Goal: Task Accomplishment & Management: Manage account settings

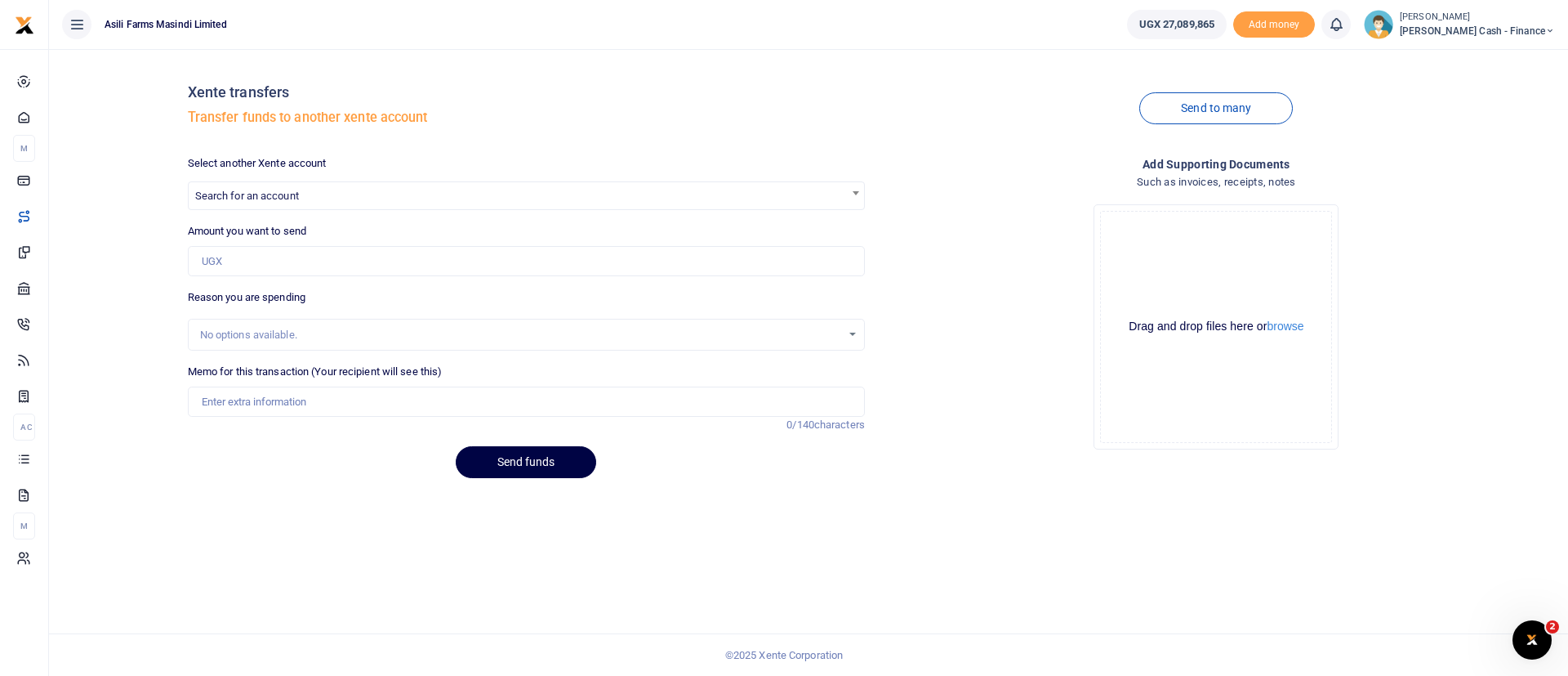
click at [304, 199] on div at bounding box center [784, 338] width 1568 height 676
click at [845, 193] on span "Search for an account" at bounding box center [526, 195] width 676 height 25
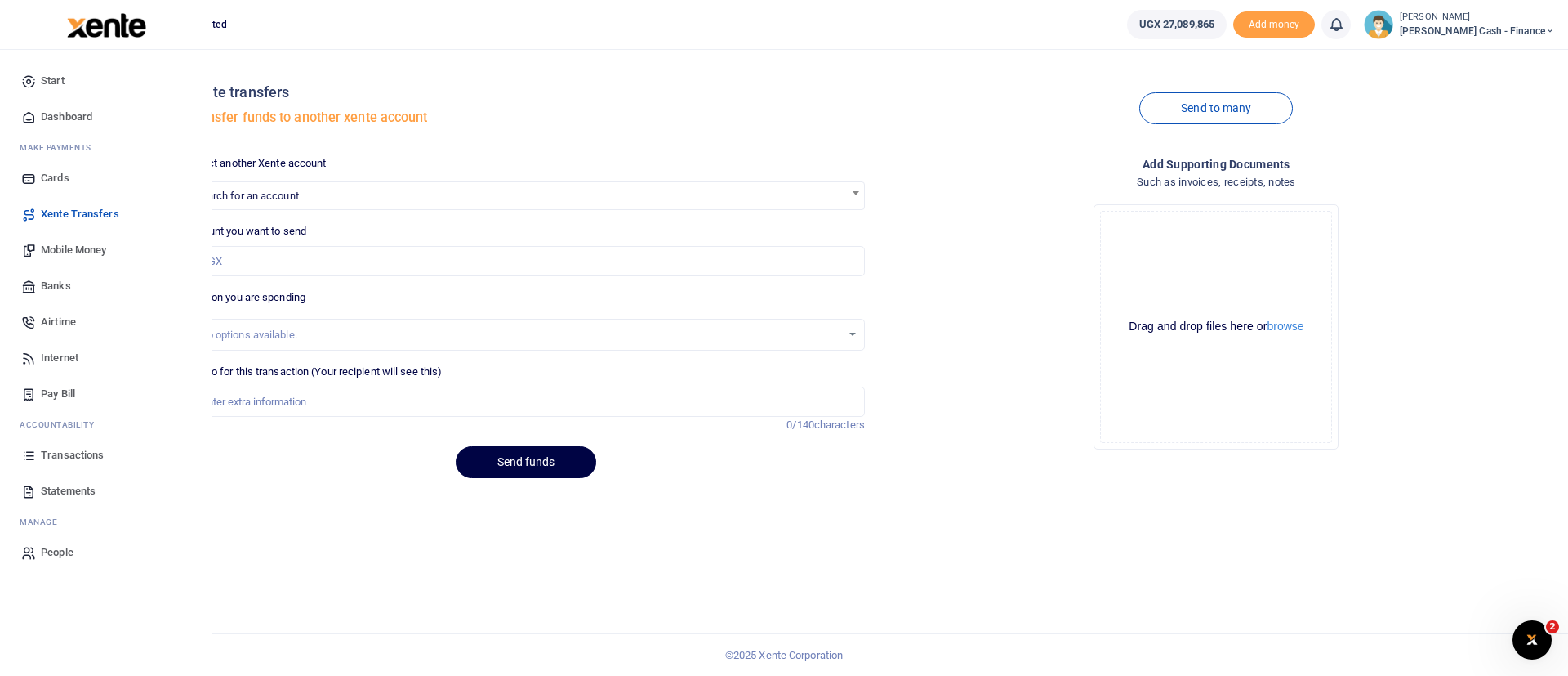
click at [77, 455] on span "Transactions" at bounding box center [72, 455] width 63 height 16
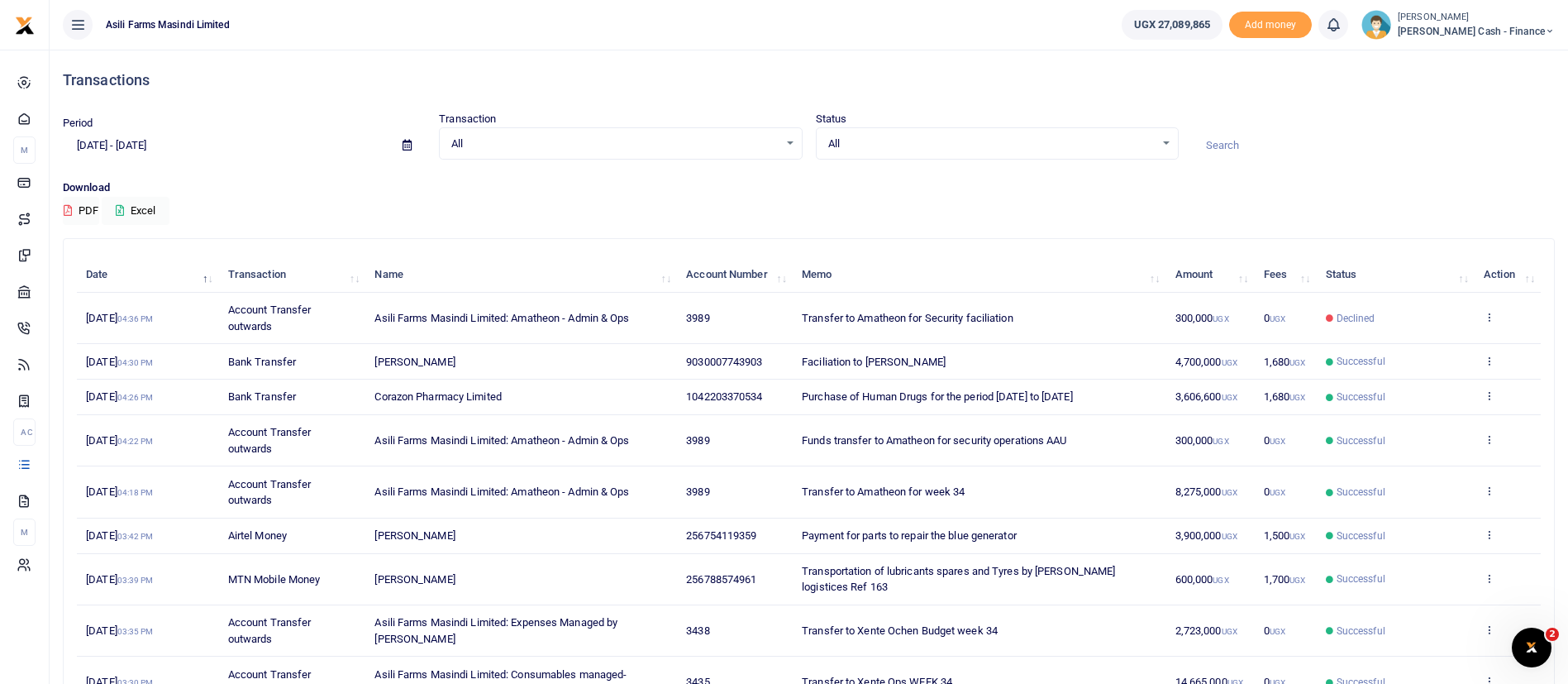
scroll to position [189, 0]
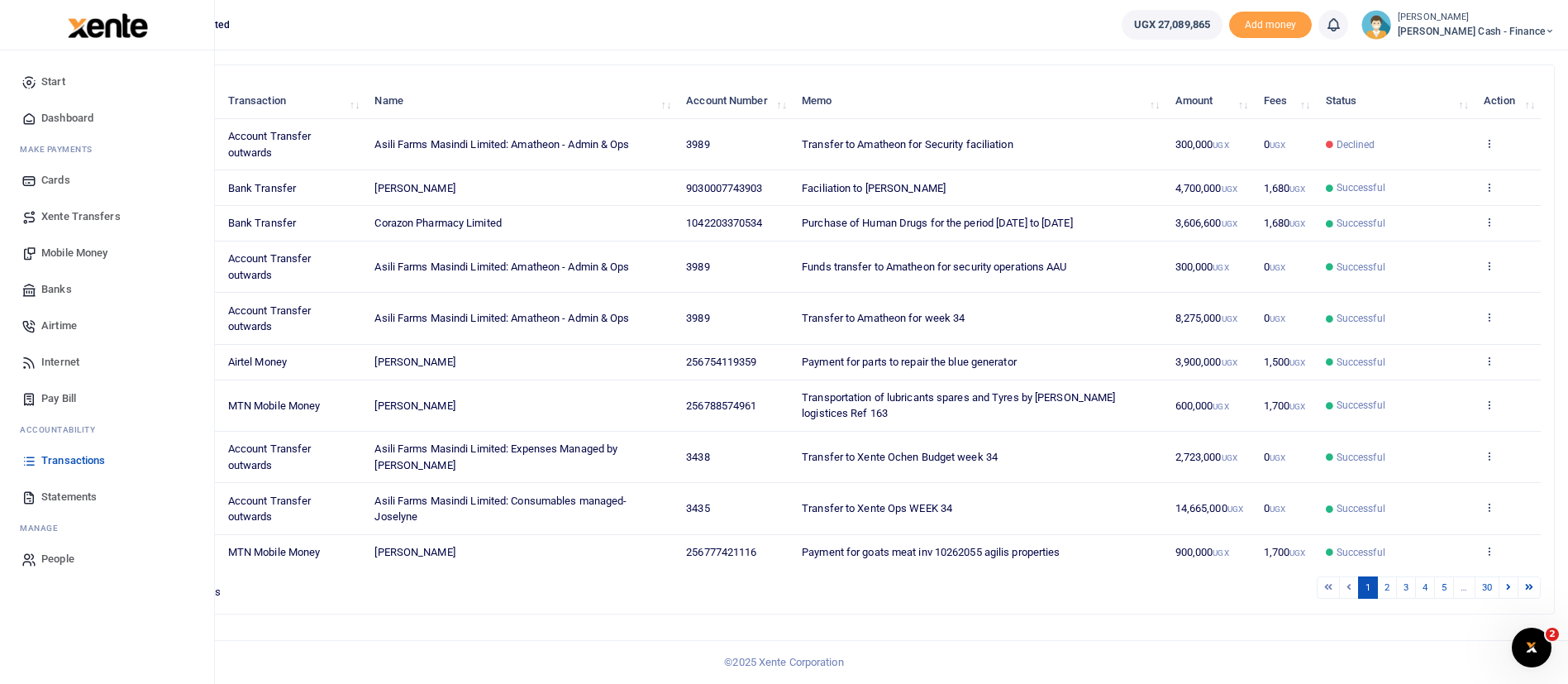
click at [91, 249] on span "Mobile Money" at bounding box center [74, 253] width 66 height 16
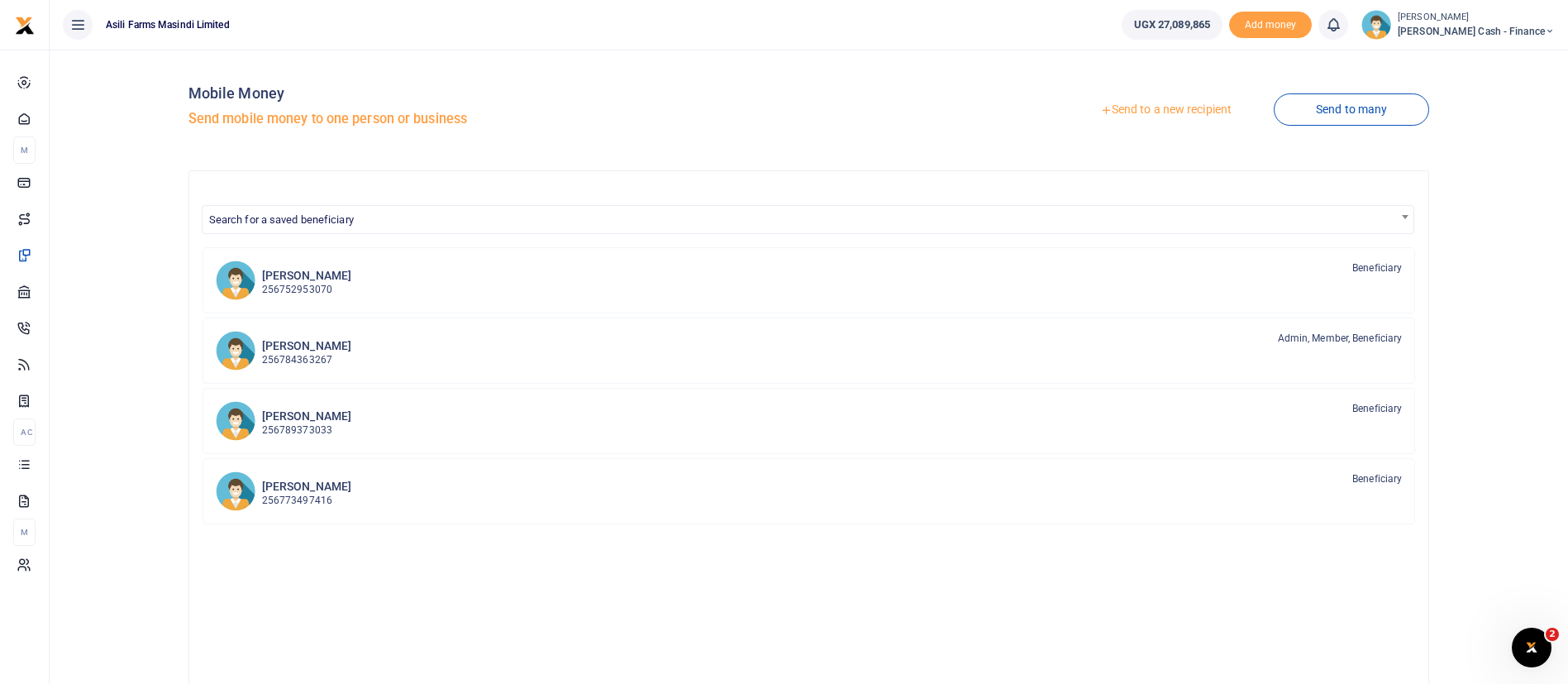
click at [1164, 111] on link "Send to a new recipient" at bounding box center [1166, 110] width 216 height 30
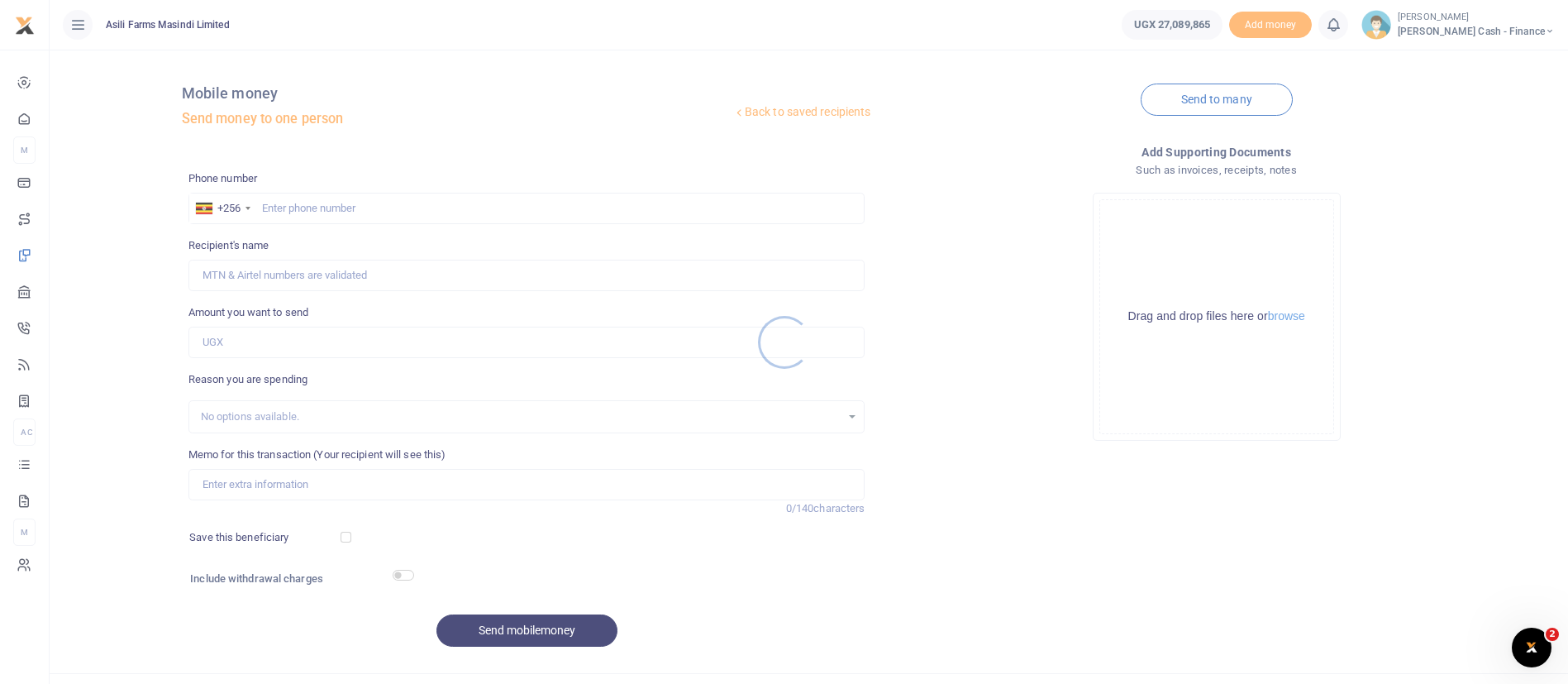
click at [319, 199] on div at bounding box center [784, 342] width 1568 height 684
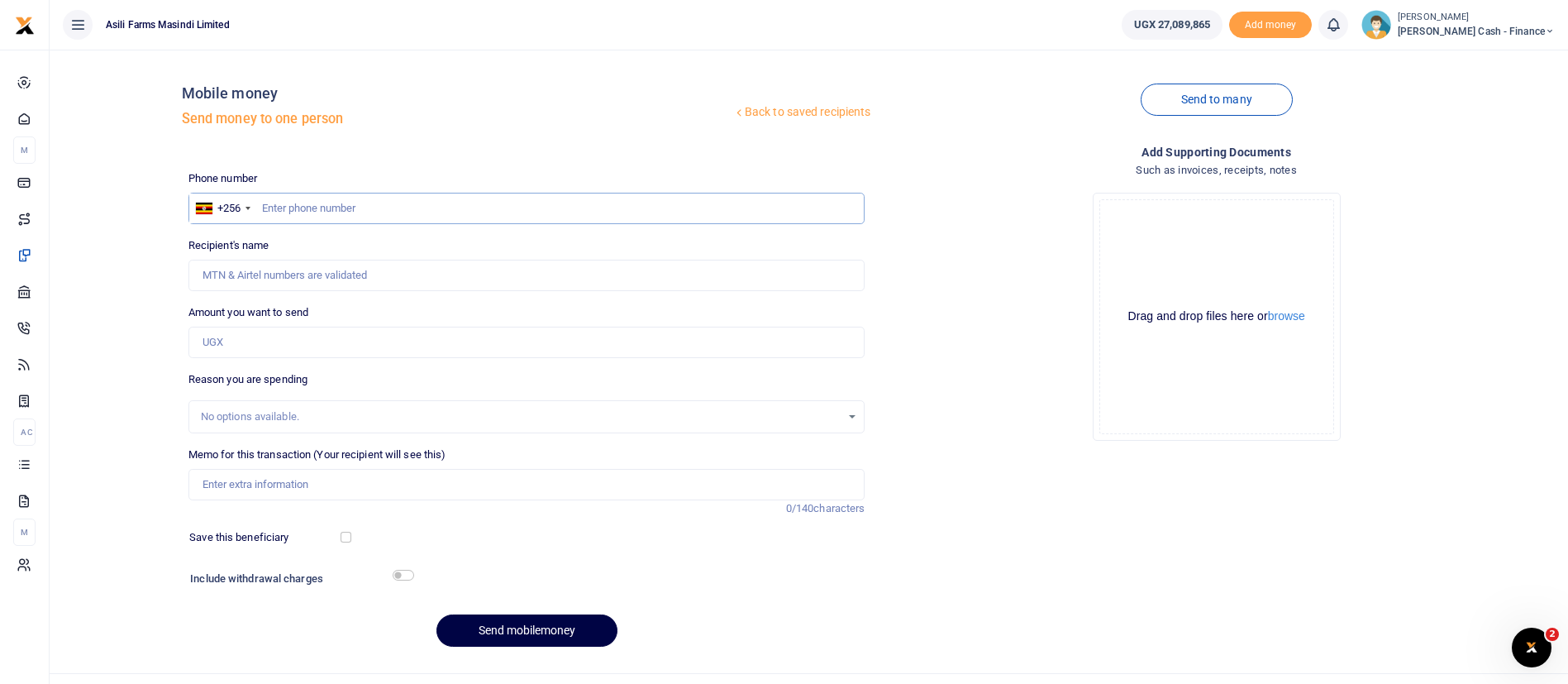
drag, startPoint x: 258, startPoint y: 221, endPoint x: 277, endPoint y: 218, distance: 19.2
click at [277, 218] on input "text" at bounding box center [526, 208] width 677 height 31
type input "775600682"
type input "[PERSON_NAME]"
type input "775600682"
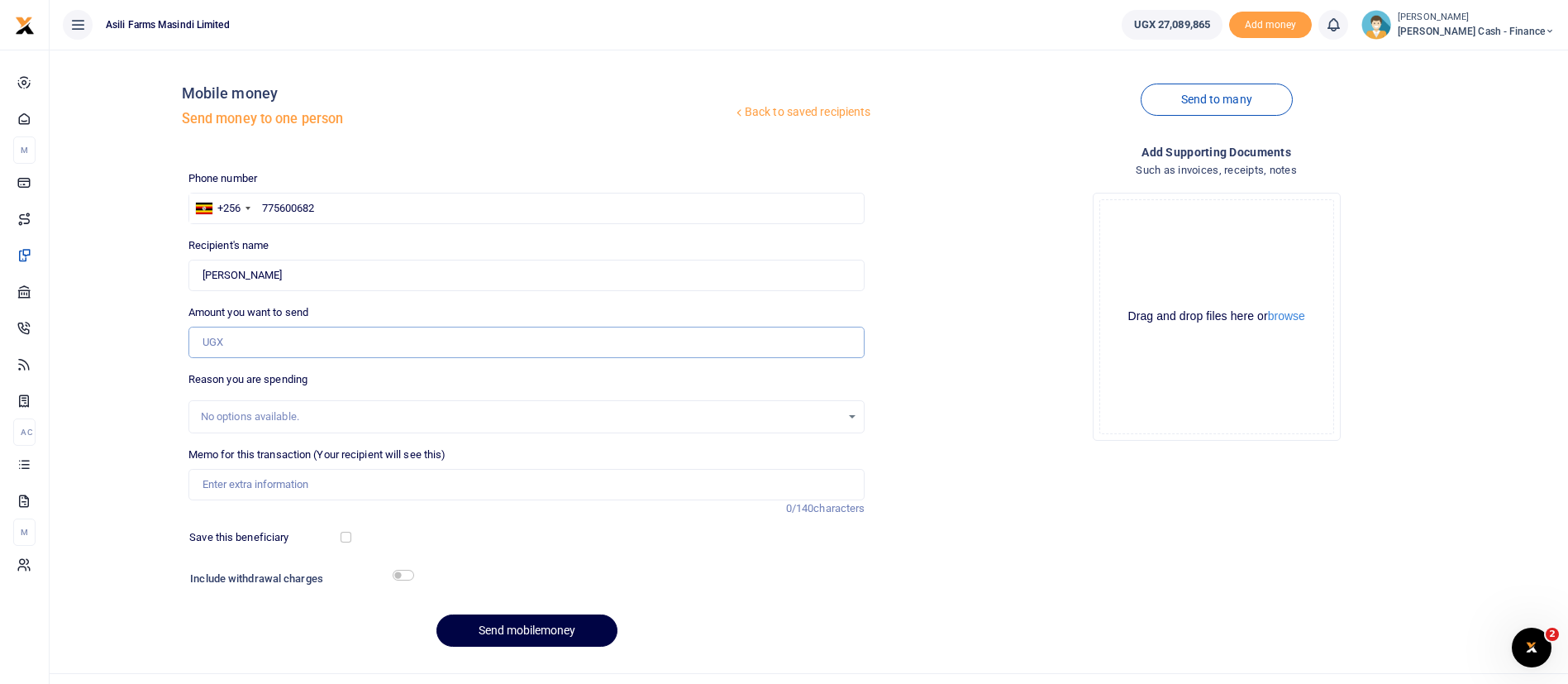
click at [319, 350] on input "Amount you want to send" at bounding box center [526, 342] width 677 height 31
type input "280,000"
click at [297, 489] on input "Memo for this transaction (Your recipient will see this)" at bounding box center [526, 484] width 677 height 31
click at [357, 485] on input "Finance team staff meals january 13 to 17 2025" at bounding box center [526, 484] width 677 height 31
click at [376, 491] on input "Finance team staff meals August 13 to 17 2025" at bounding box center [526, 484] width 677 height 31
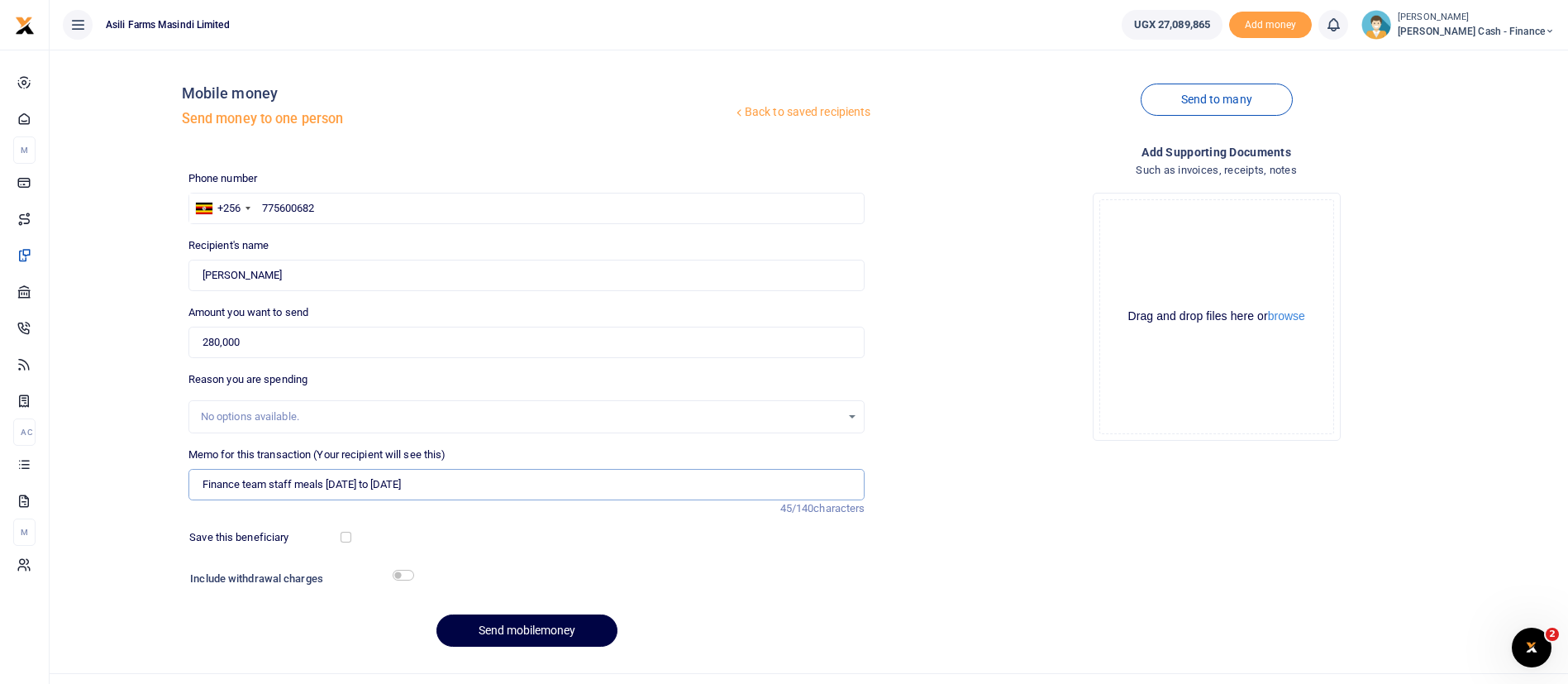
click at [402, 489] on input "Finance team staff meals August 11 to 17 2025" at bounding box center [526, 484] width 677 height 31
type input "Finance team staff meals [DATE] to [DATE]"
click at [1292, 319] on button "browse" at bounding box center [1287, 316] width 37 height 13
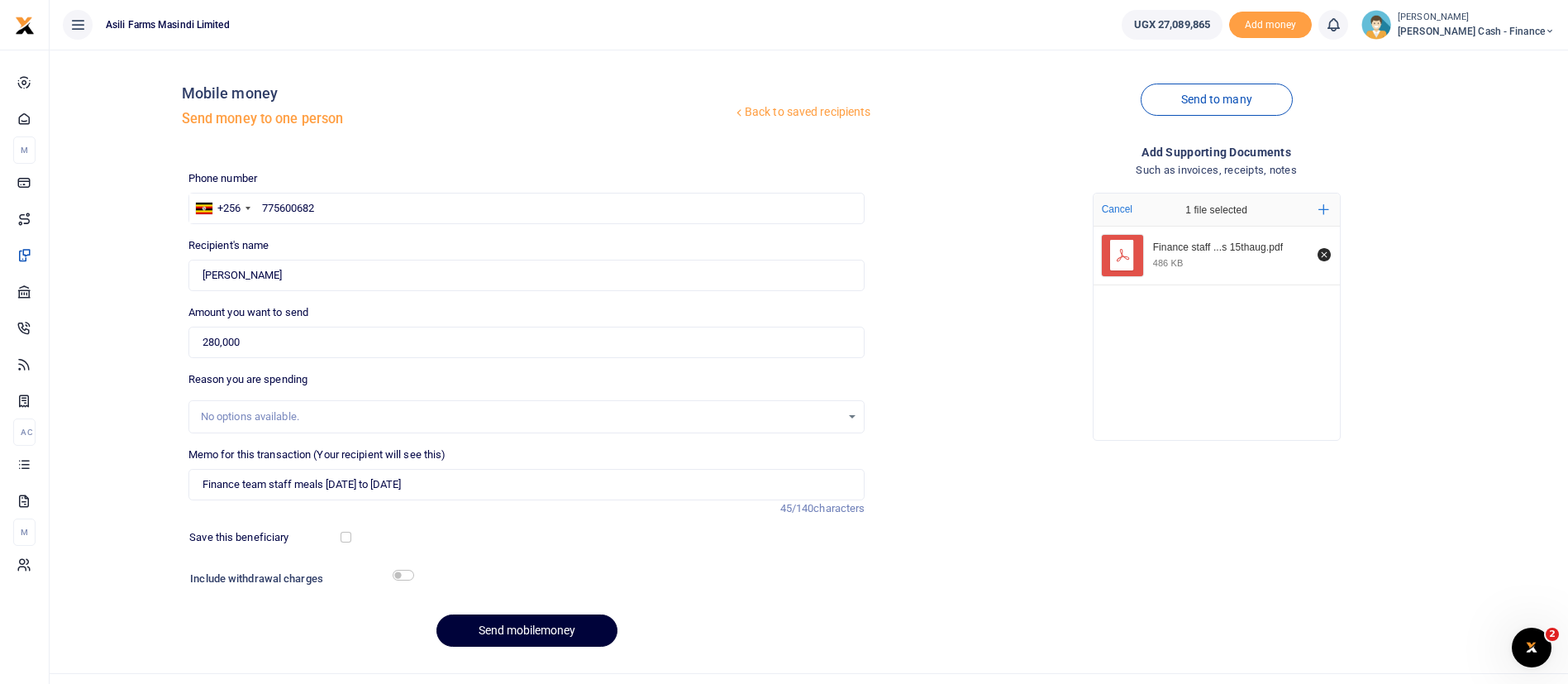
click at [527, 627] on button "Send mobilemoney" at bounding box center [527, 630] width 181 height 32
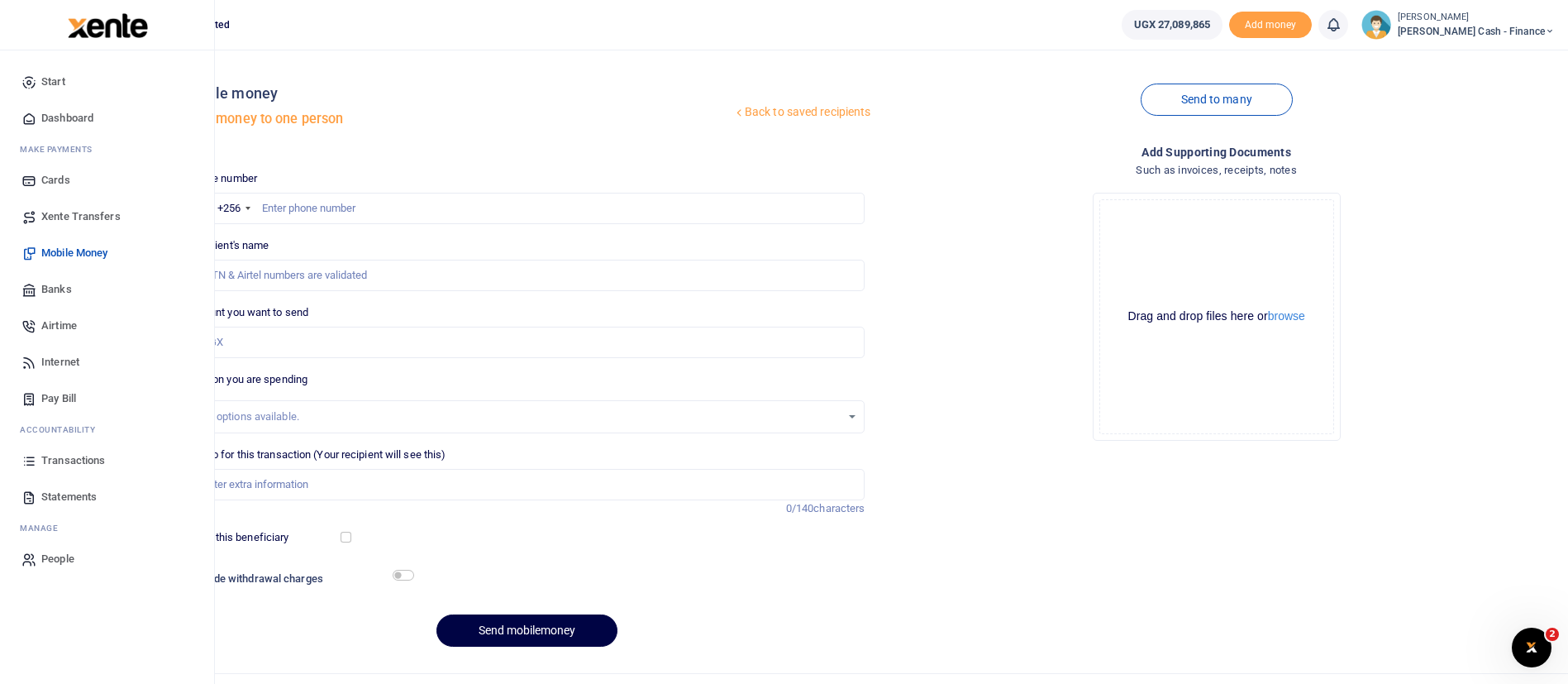
click at [74, 463] on span "Transactions" at bounding box center [73, 460] width 64 height 16
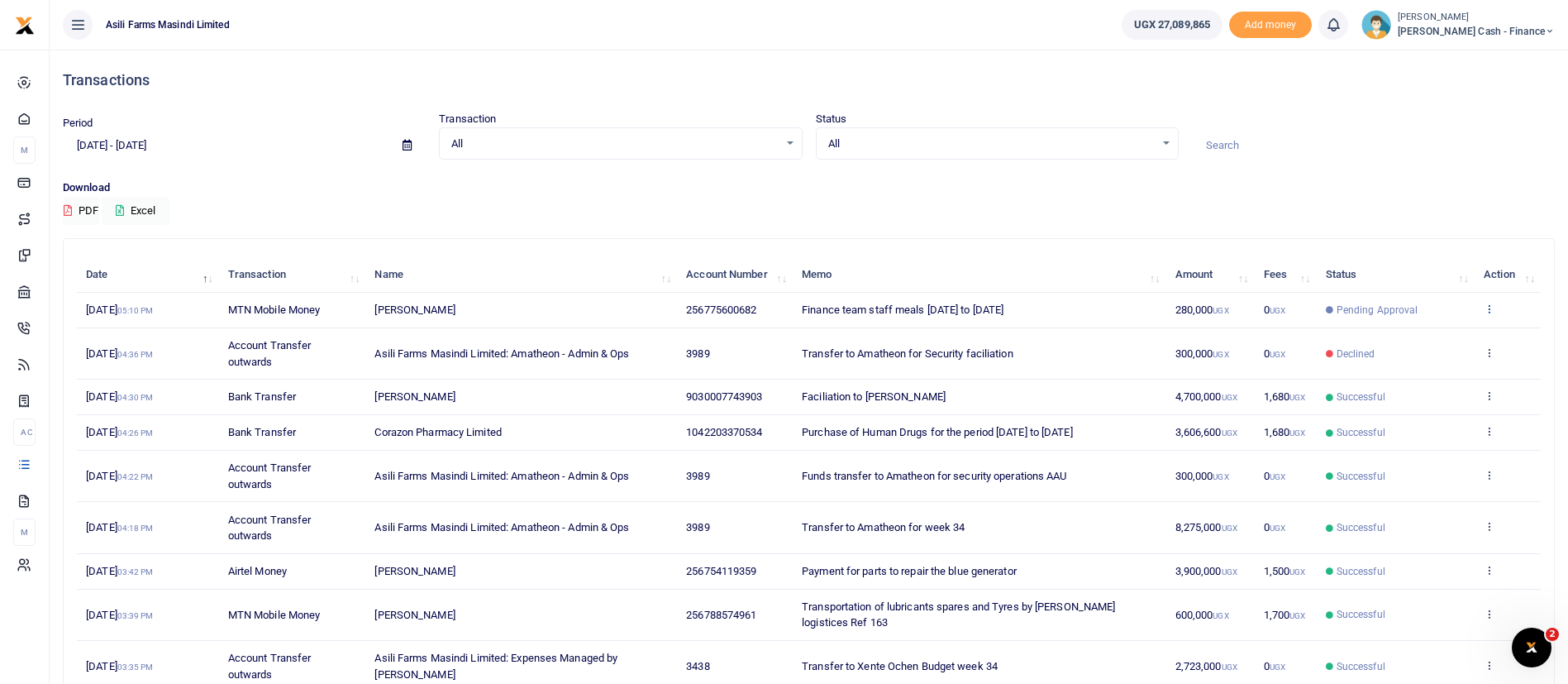
click at [1493, 314] on icon at bounding box center [1489, 308] width 11 height 12
click at [1468, 348] on link "View details" at bounding box center [1428, 353] width 131 height 23
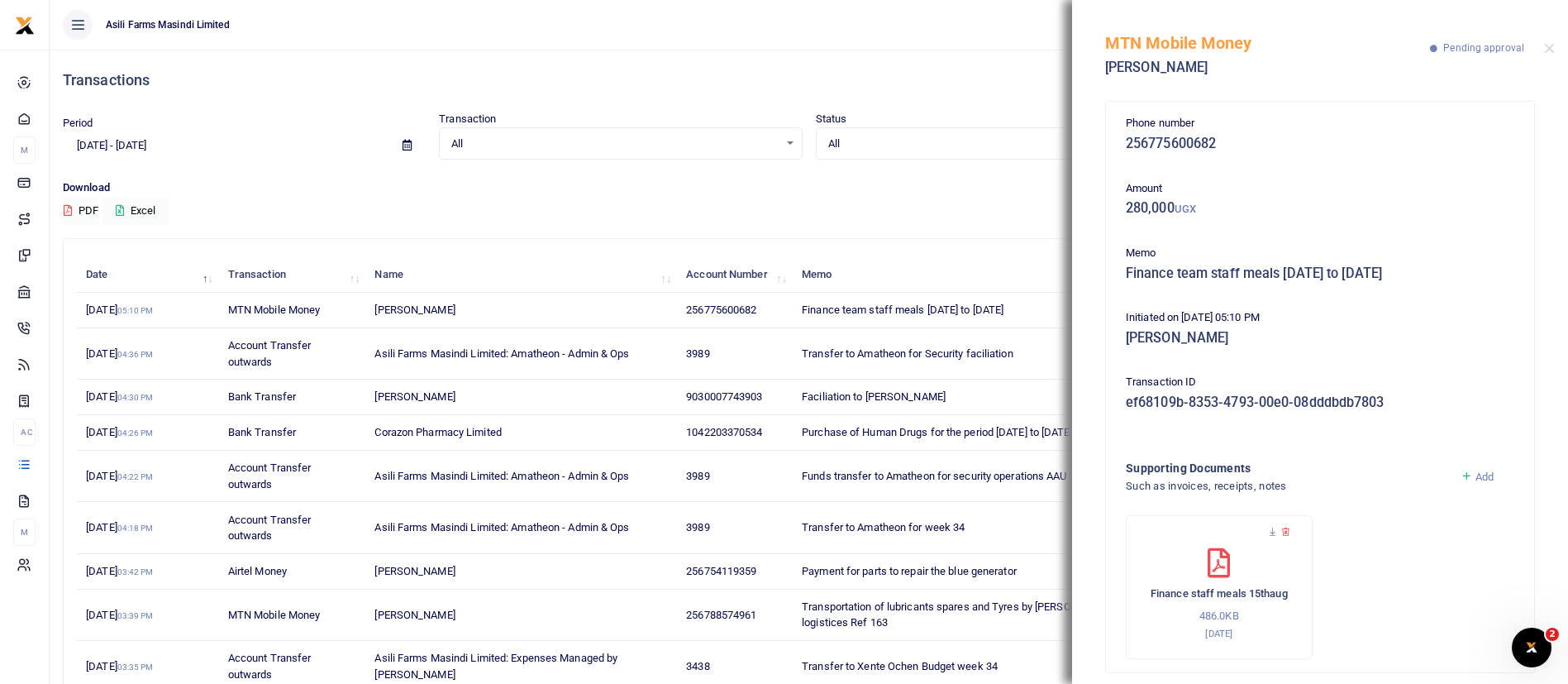
scroll to position [16, 0]
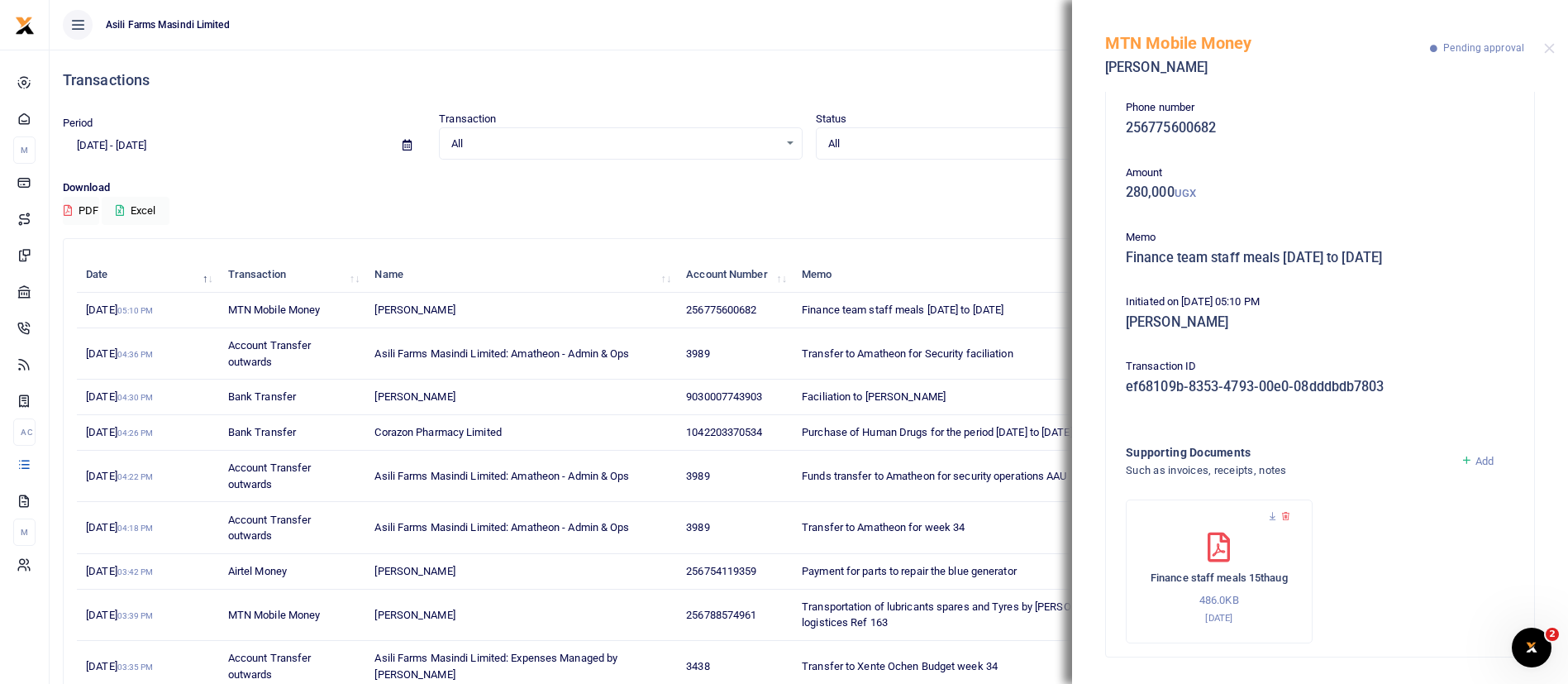
click at [957, 271] on th "Memo" at bounding box center [979, 275] width 374 height 36
click at [1550, 56] on div "MTN Mobile Money Constantine Dusenge Pending approval" at bounding box center [1320, 46] width 496 height 91
click at [1550, 47] on button "Close" at bounding box center [1550, 48] width 11 height 11
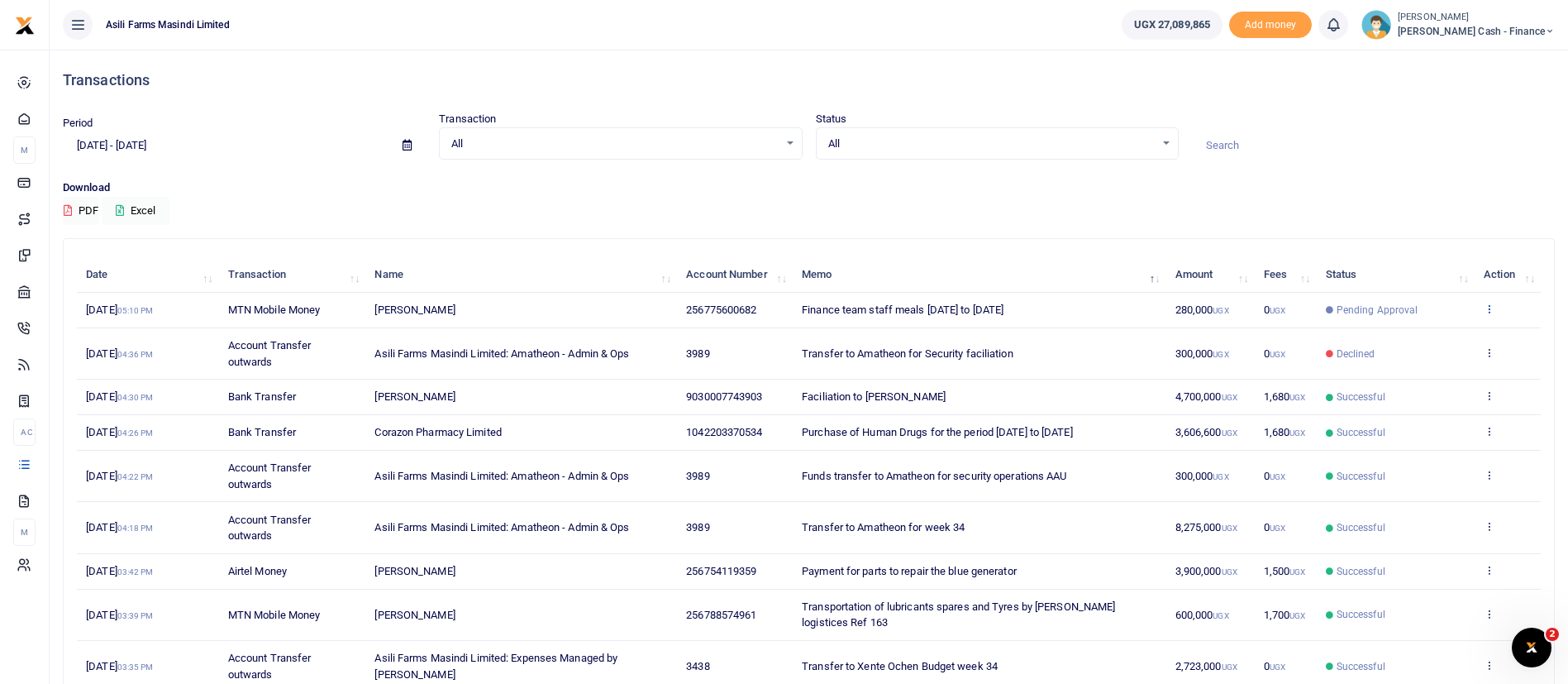
click at [1489, 314] on icon at bounding box center [1489, 308] width 11 height 12
click at [773, 328] on td "256775600682" at bounding box center [734, 310] width 116 height 36
click at [1488, 314] on icon at bounding box center [1489, 308] width 11 height 12
click at [1449, 357] on link "View details" at bounding box center [1428, 353] width 131 height 23
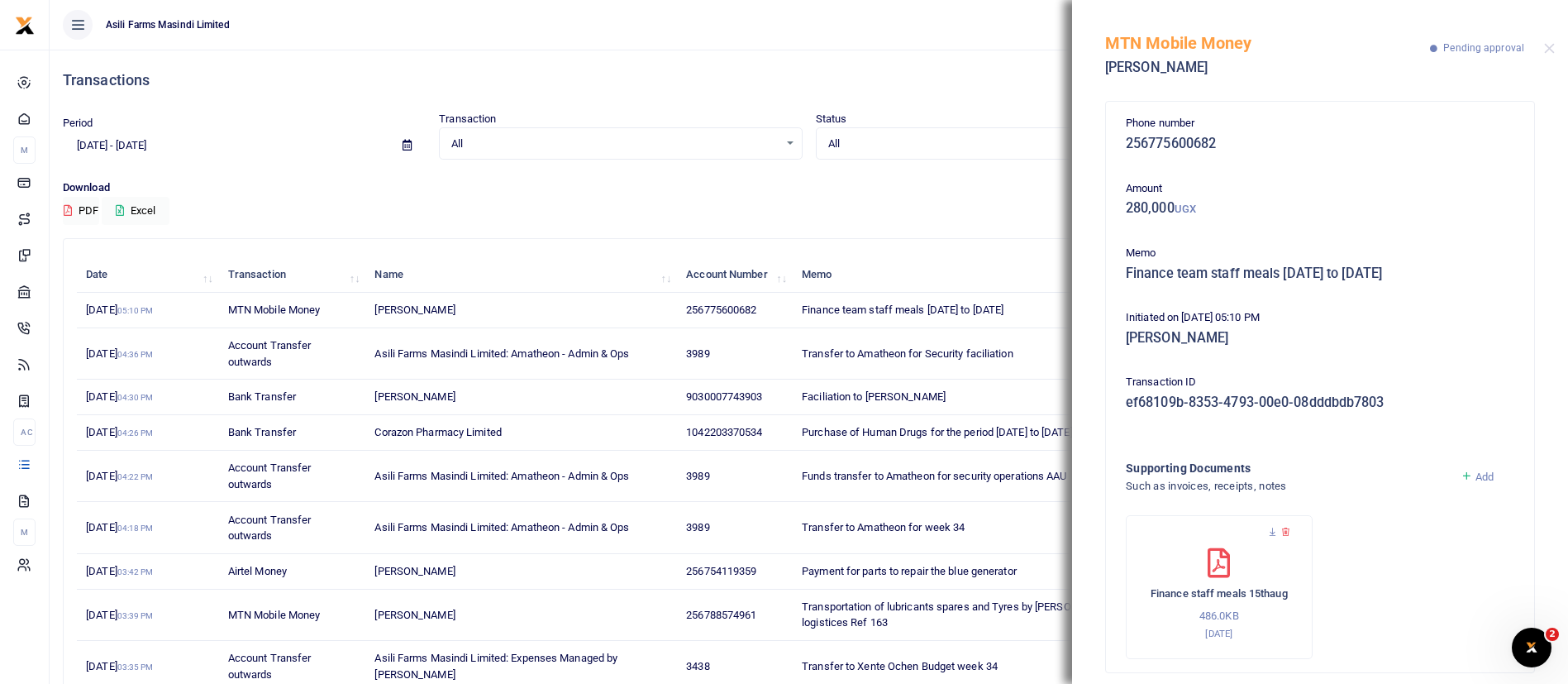
click at [1133, 271] on h5 "Finance team staff meals August 11 to 15 2025" at bounding box center [1321, 274] width 389 height 16
drag, startPoint x: 1130, startPoint y: 271, endPoint x: 1122, endPoint y: 299, distance: 29.1
click at [1122, 299] on div "Phone number 256775600682 Amount 280,000 UGX Memo Finance team staff meals Augu…" at bounding box center [1321, 386] width 402 height 543
click at [1553, 51] on button "Close" at bounding box center [1550, 48] width 11 height 11
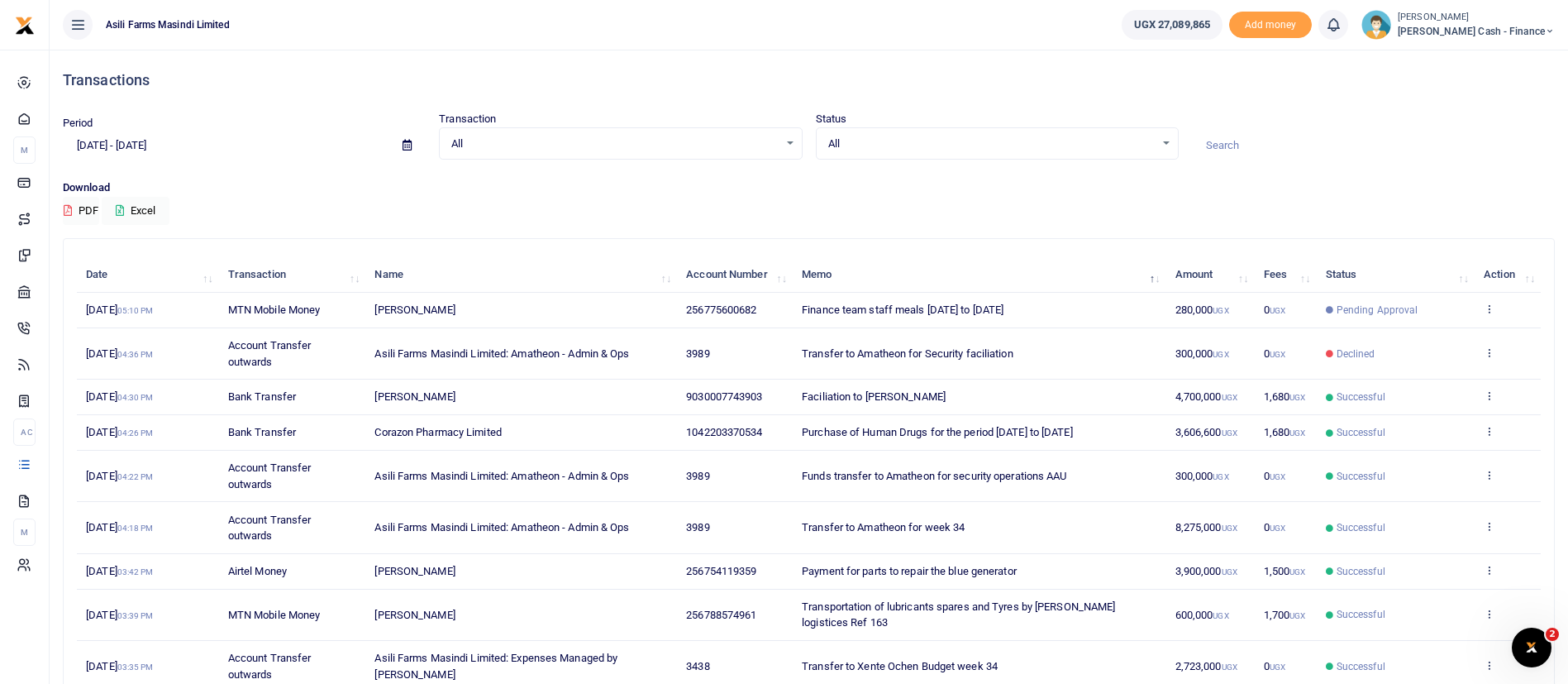
click at [949, 120] on div "Status All Select an option... All Processing Successful Pending Declined Failed" at bounding box center [997, 134] width 376 height 48
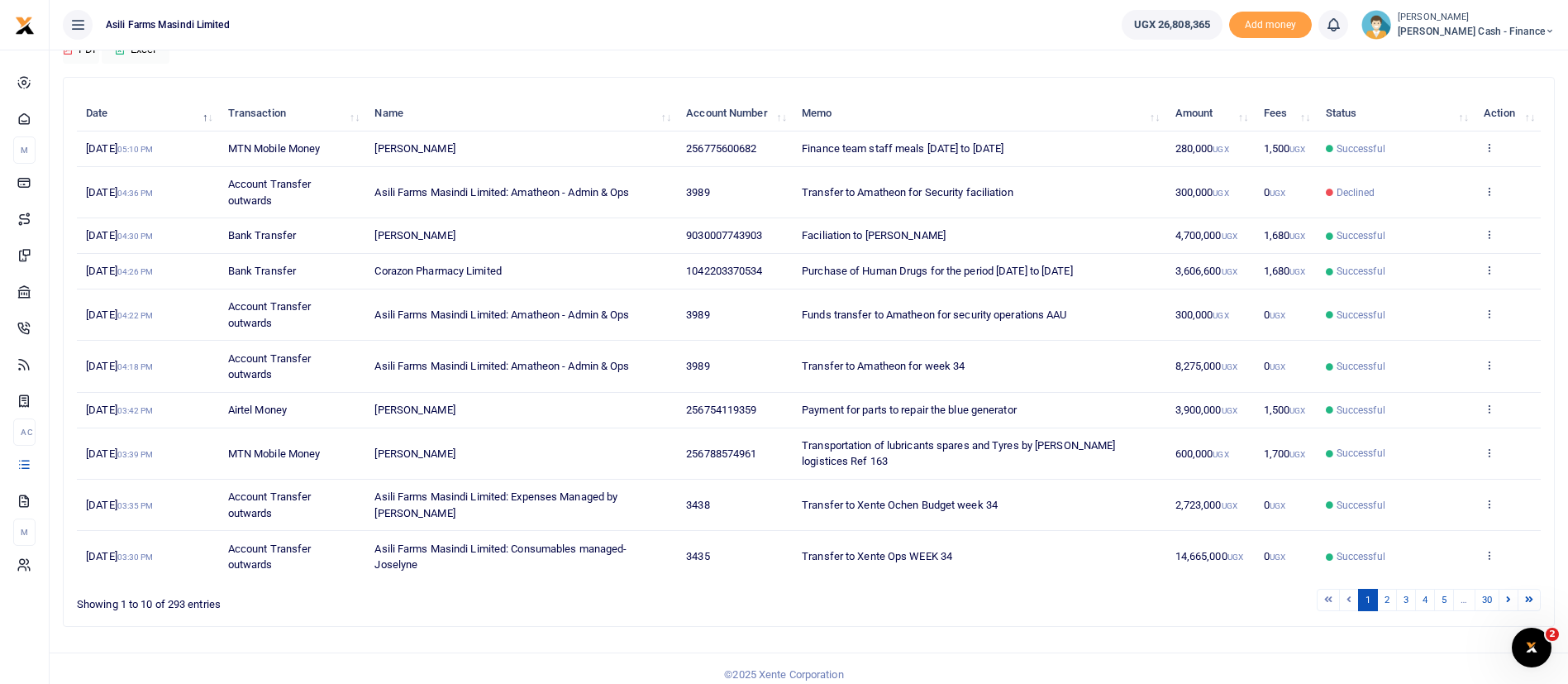
scroll to position [189, 0]
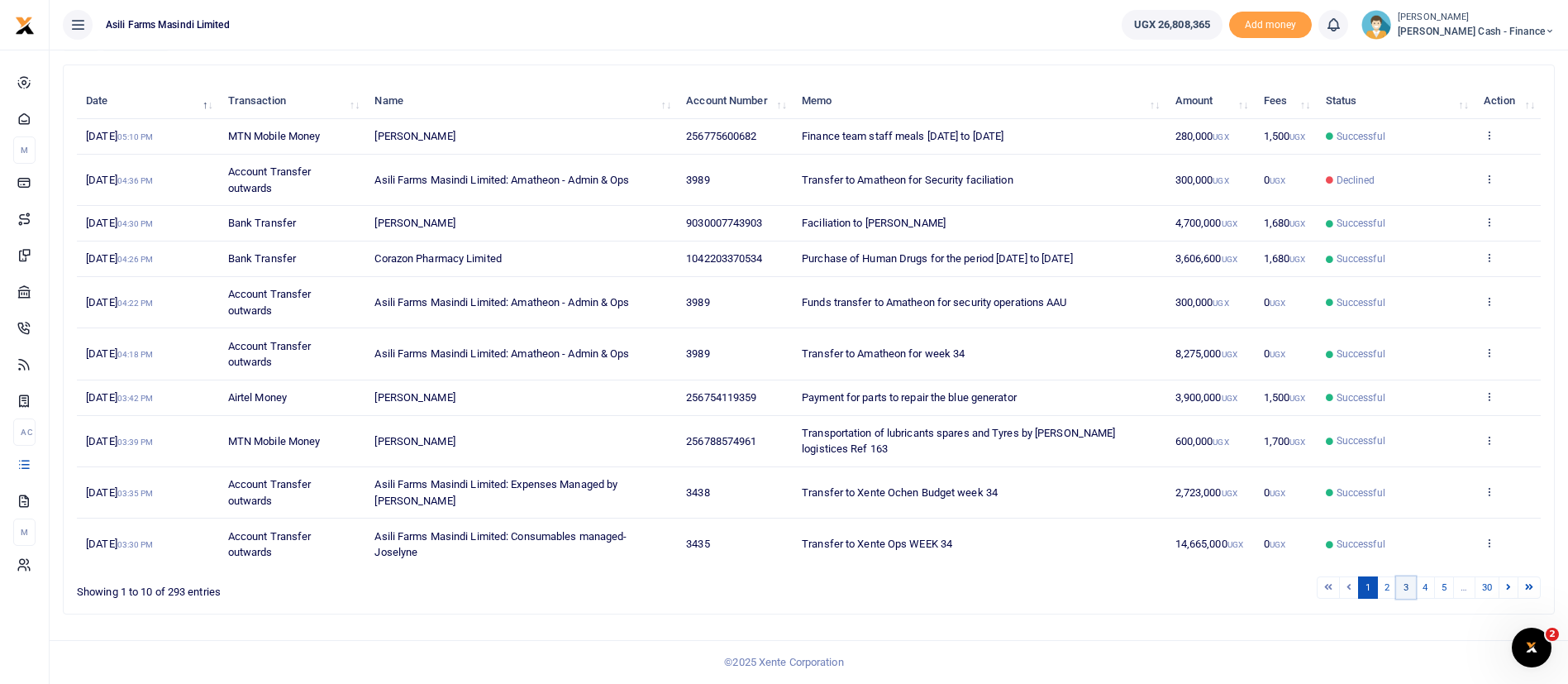
click at [1410, 587] on link "3" at bounding box center [1406, 587] width 20 height 22
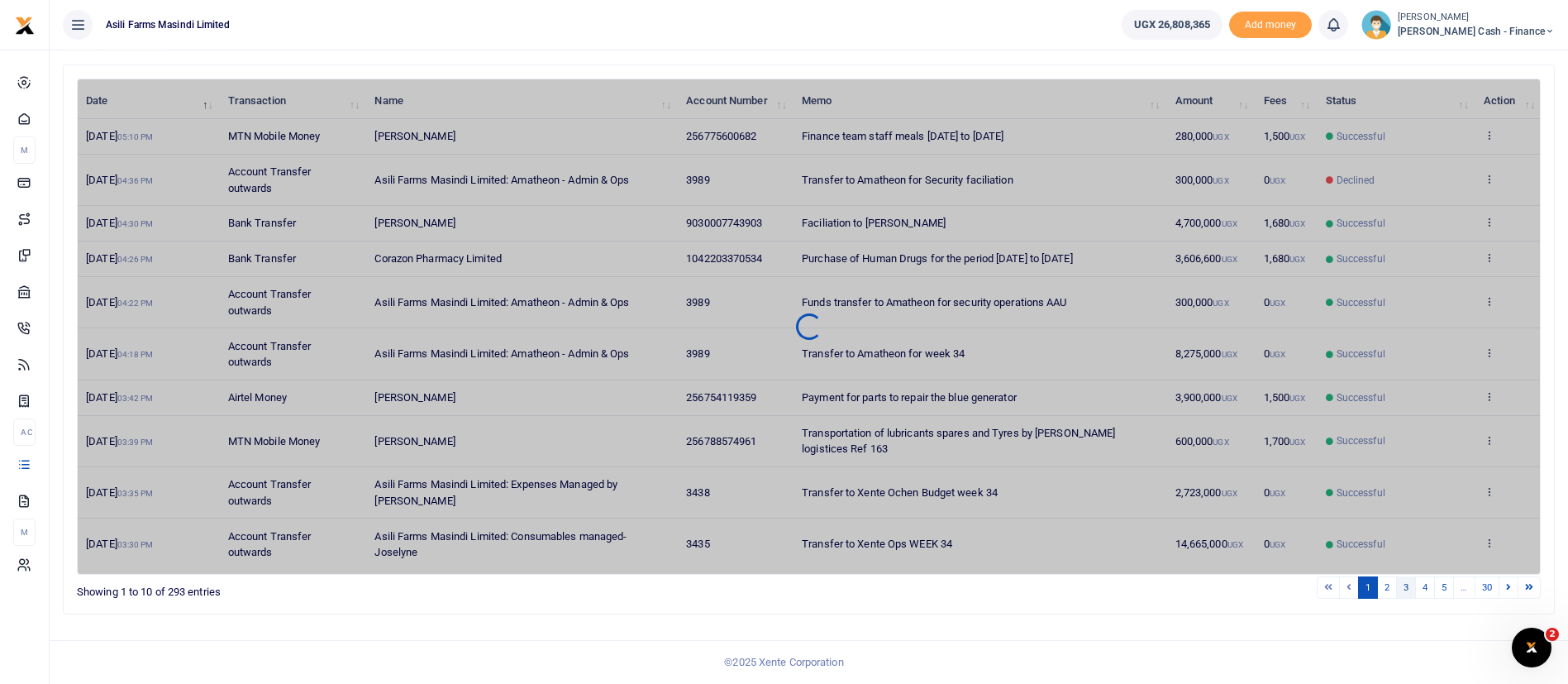
scroll to position [142, 0]
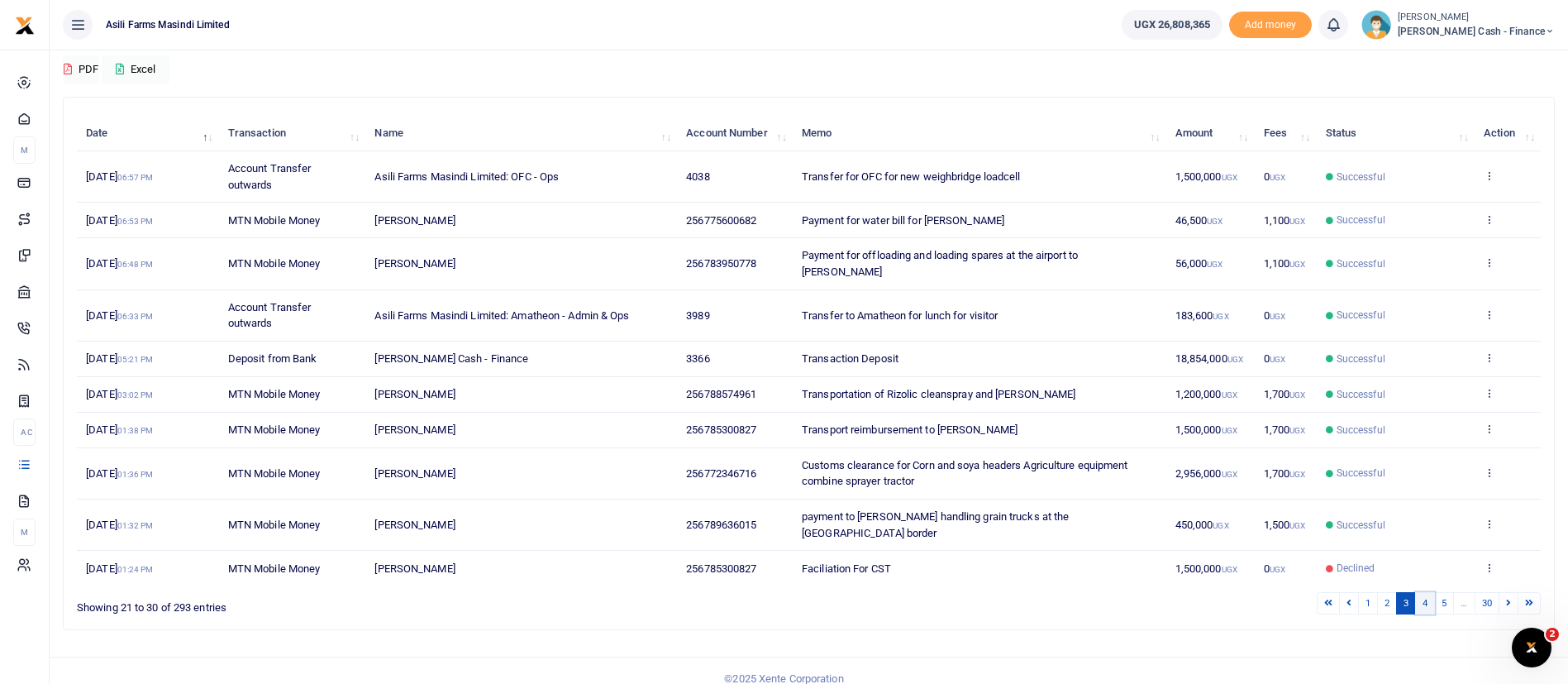
click at [1428, 592] on link "4" at bounding box center [1426, 603] width 20 height 22
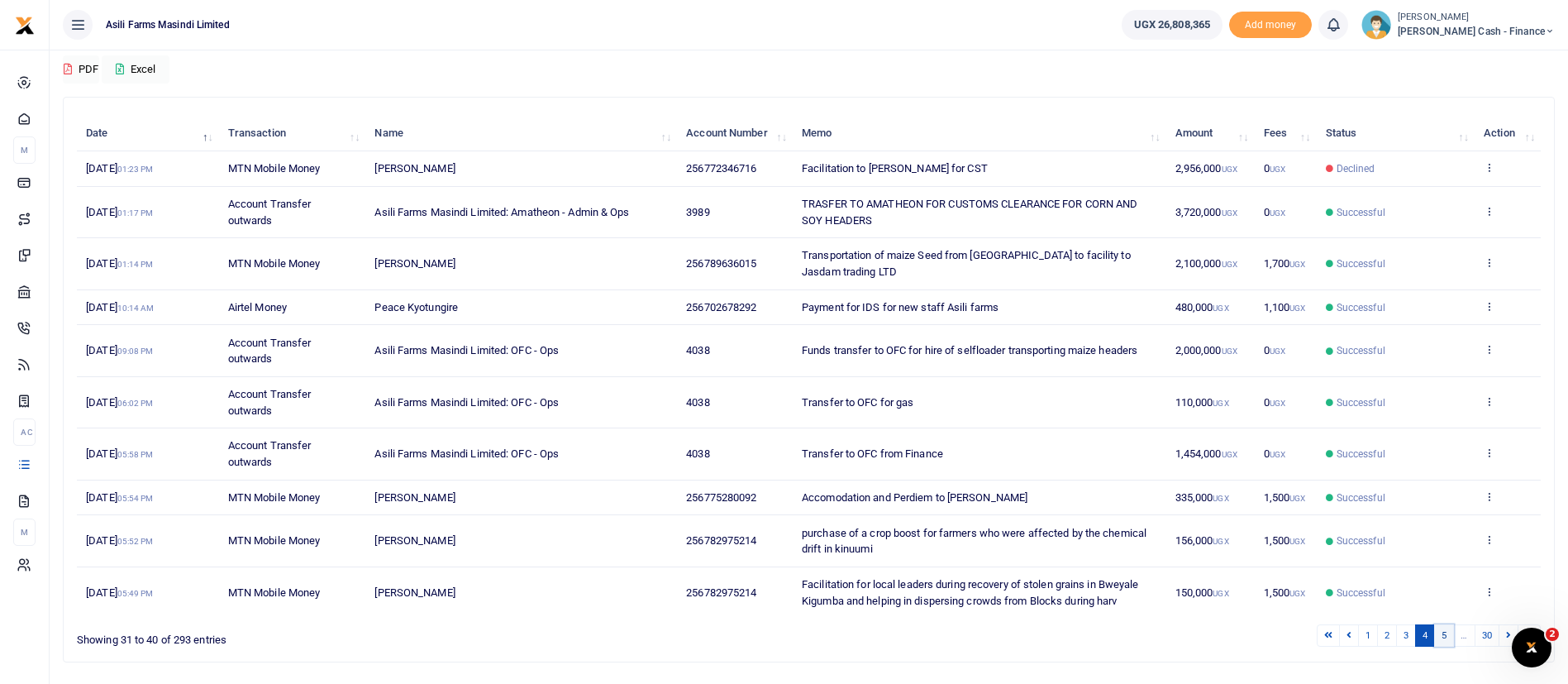
click at [1448, 647] on link "5" at bounding box center [1445, 636] width 20 height 22
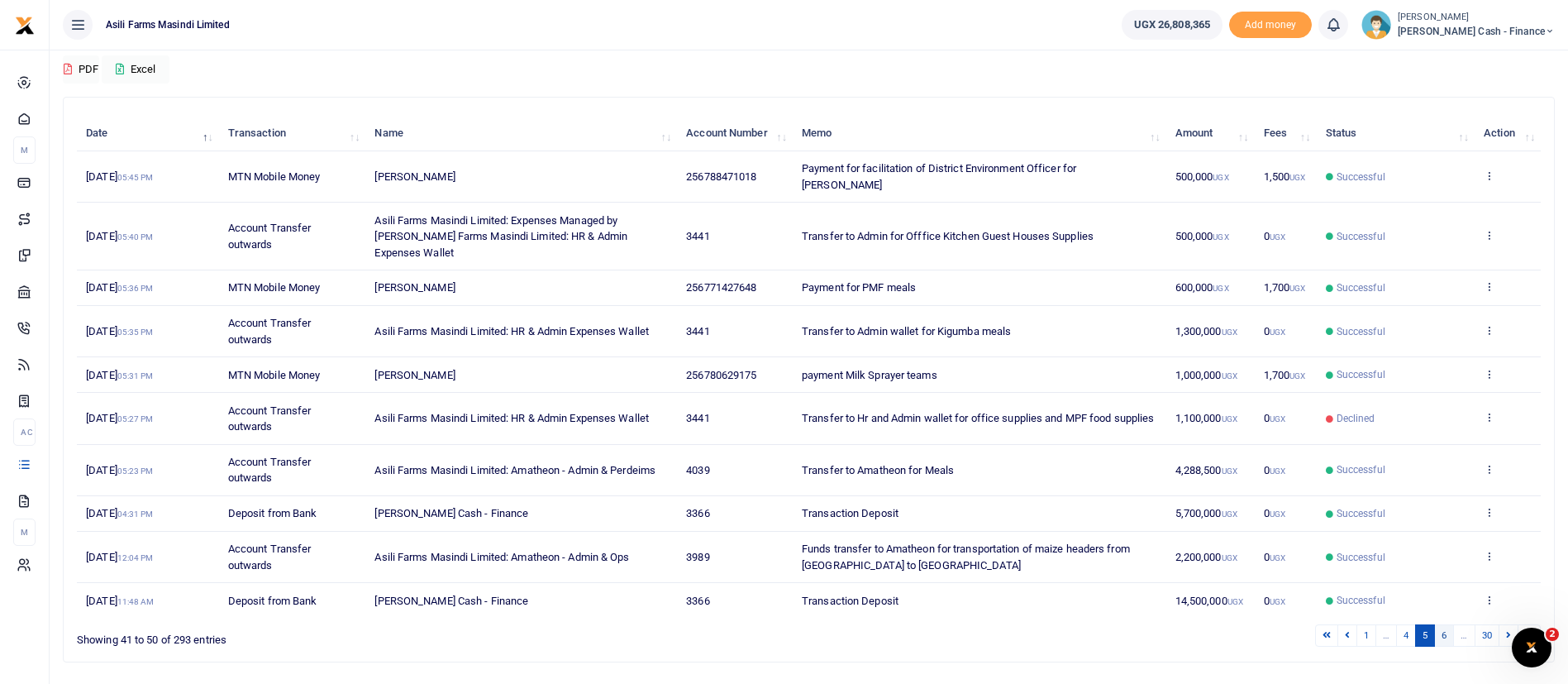
click at [1445, 629] on link "6" at bounding box center [1445, 636] width 20 height 22
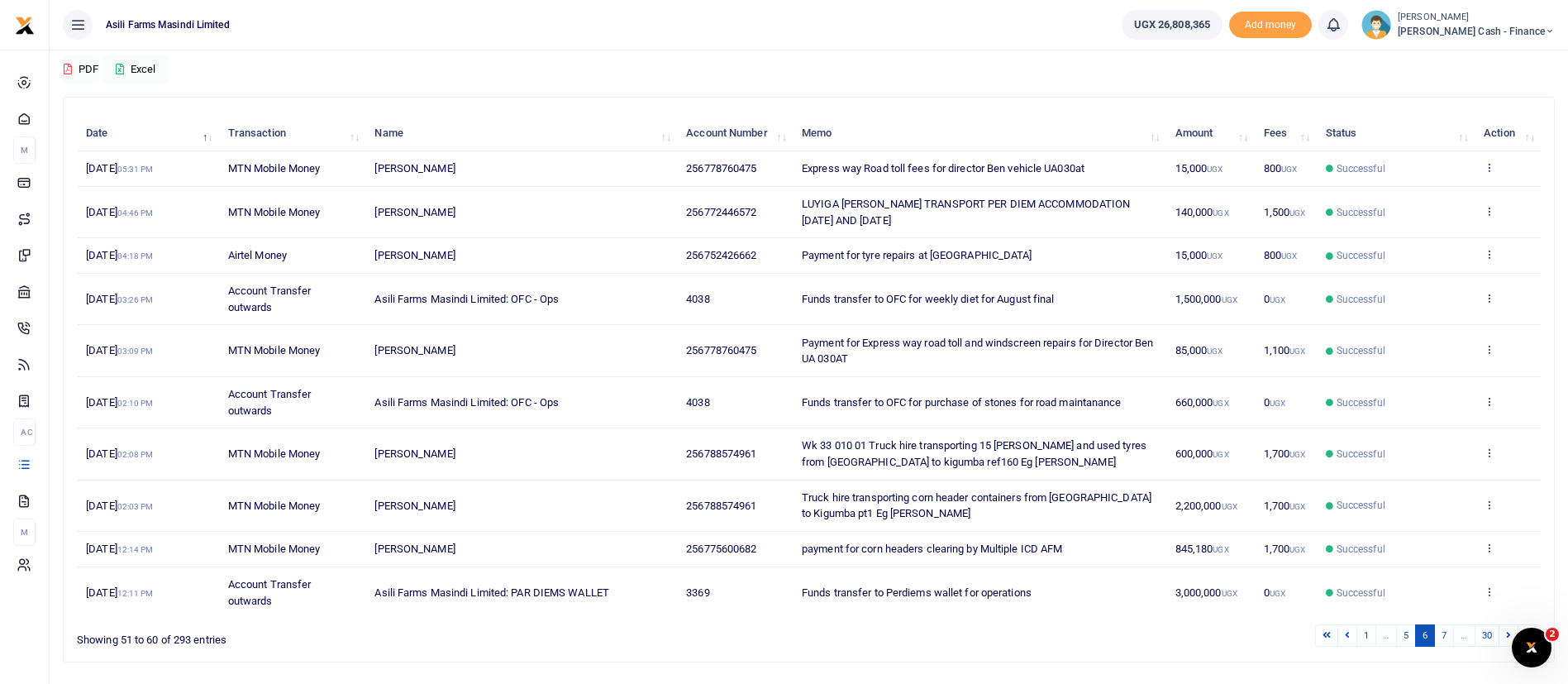
click at [1488, 173] on icon at bounding box center [1489, 167] width 11 height 12
click at [1464, 207] on link "View details" at bounding box center [1428, 211] width 131 height 23
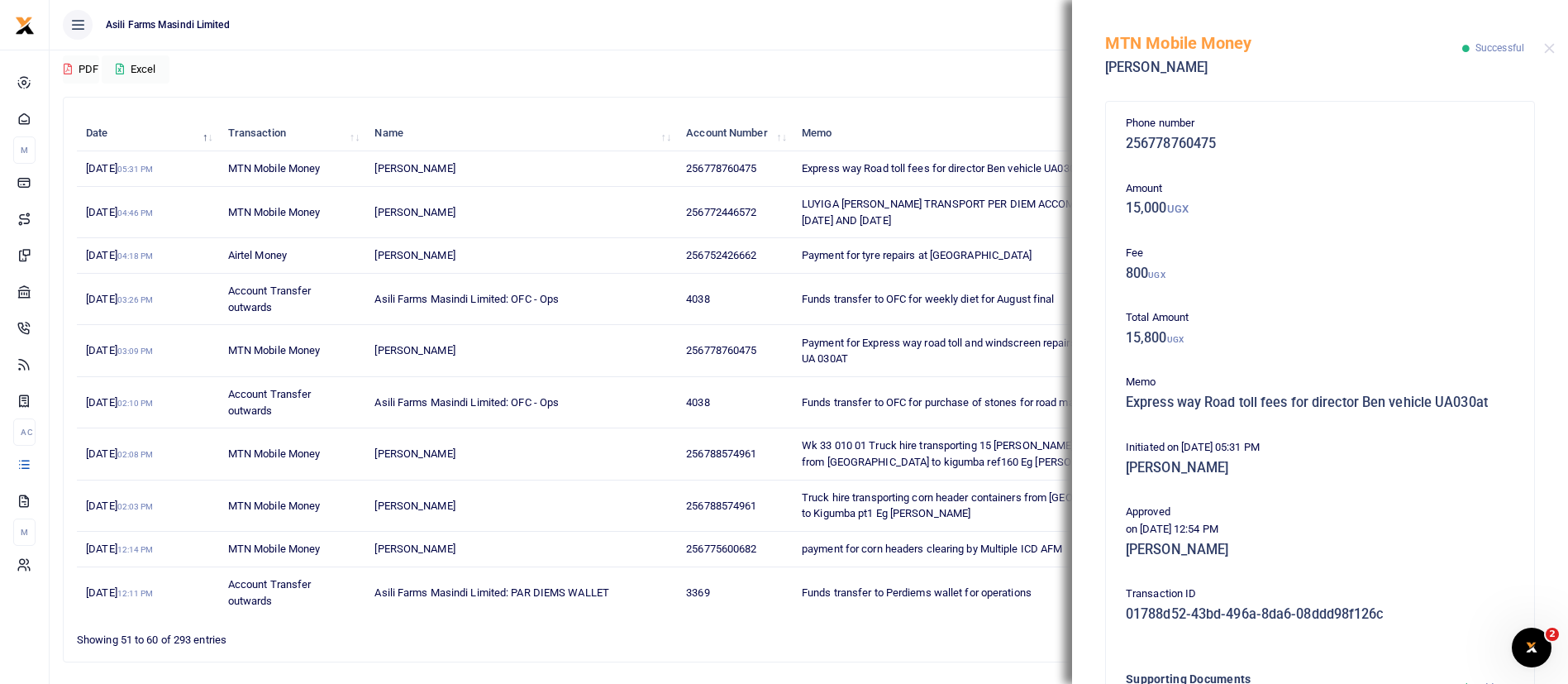
click at [1555, 48] on div "MTN Mobile Money Eddy Weraga Successful" at bounding box center [1320, 46] width 496 height 91
click at [1545, 48] on button "Close" at bounding box center [1550, 48] width 11 height 11
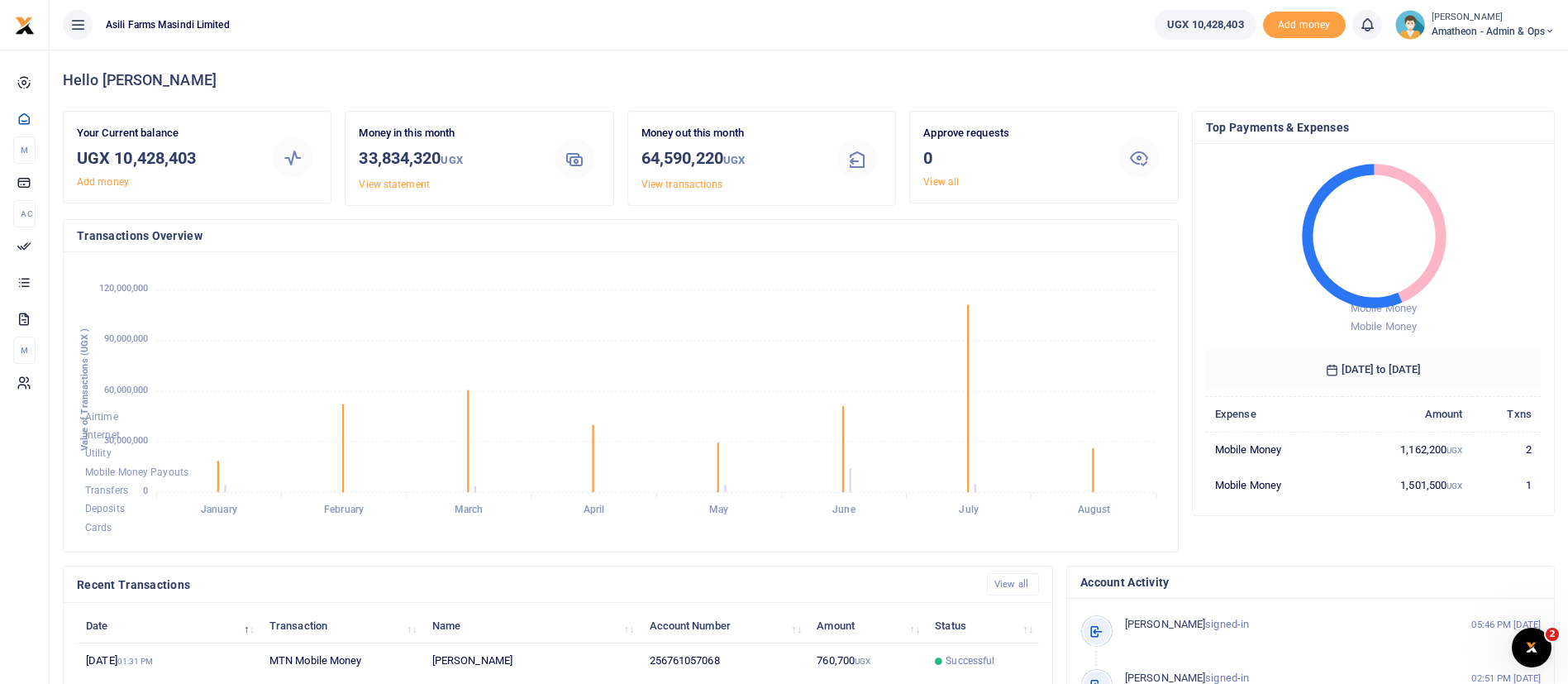
scroll to position [304, 0]
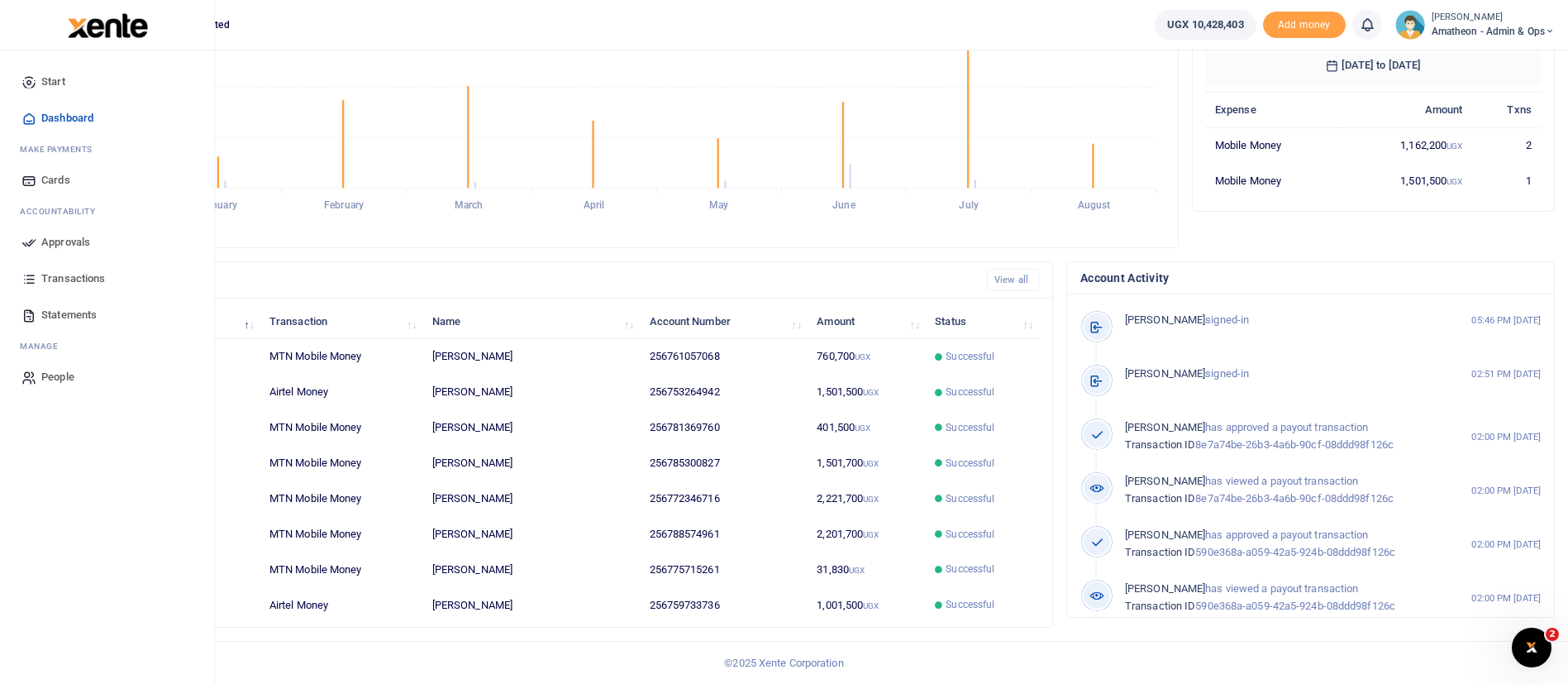
click at [112, 37] on img at bounding box center [108, 25] width 80 height 25
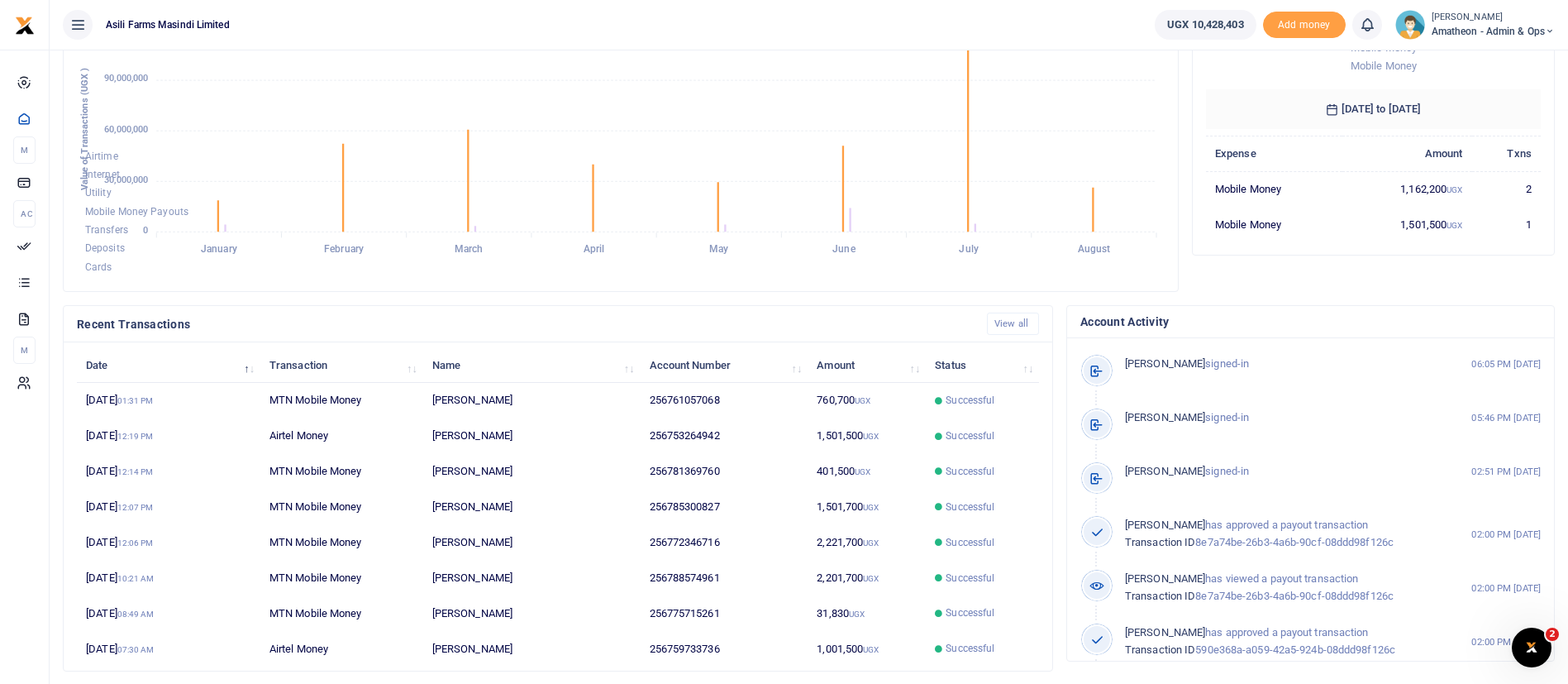
scroll to position [304, 0]
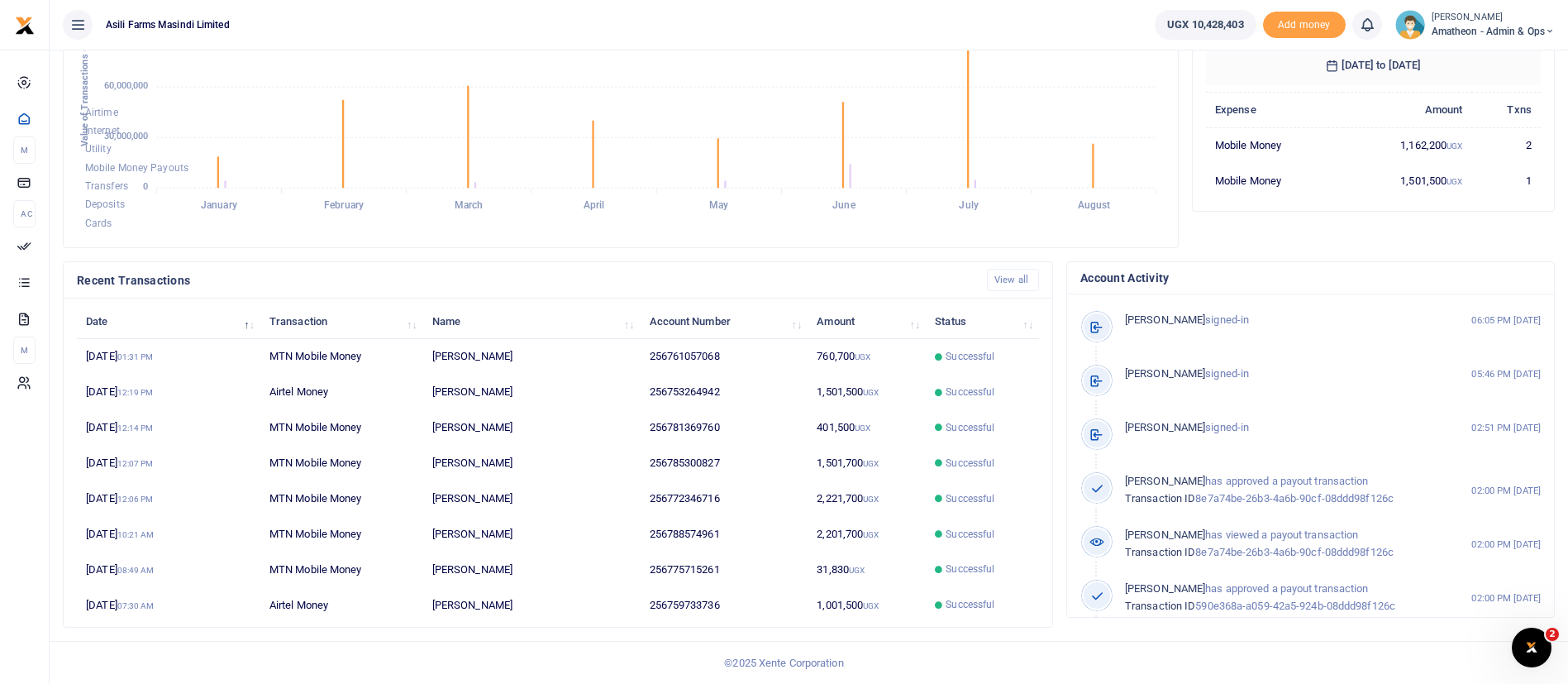
click at [1462, 27] on span "Amatheon - Admin & Ops" at bounding box center [1493, 31] width 123 height 15
click at [1152, 90] on foreignobject "Airtime Internet Utility Mobile Money Payouts Transfers Deposits Cards" at bounding box center [620, 97] width 1088 height 273
click at [1521, 19] on small "[PERSON_NAME]" at bounding box center [1493, 17] width 123 height 14
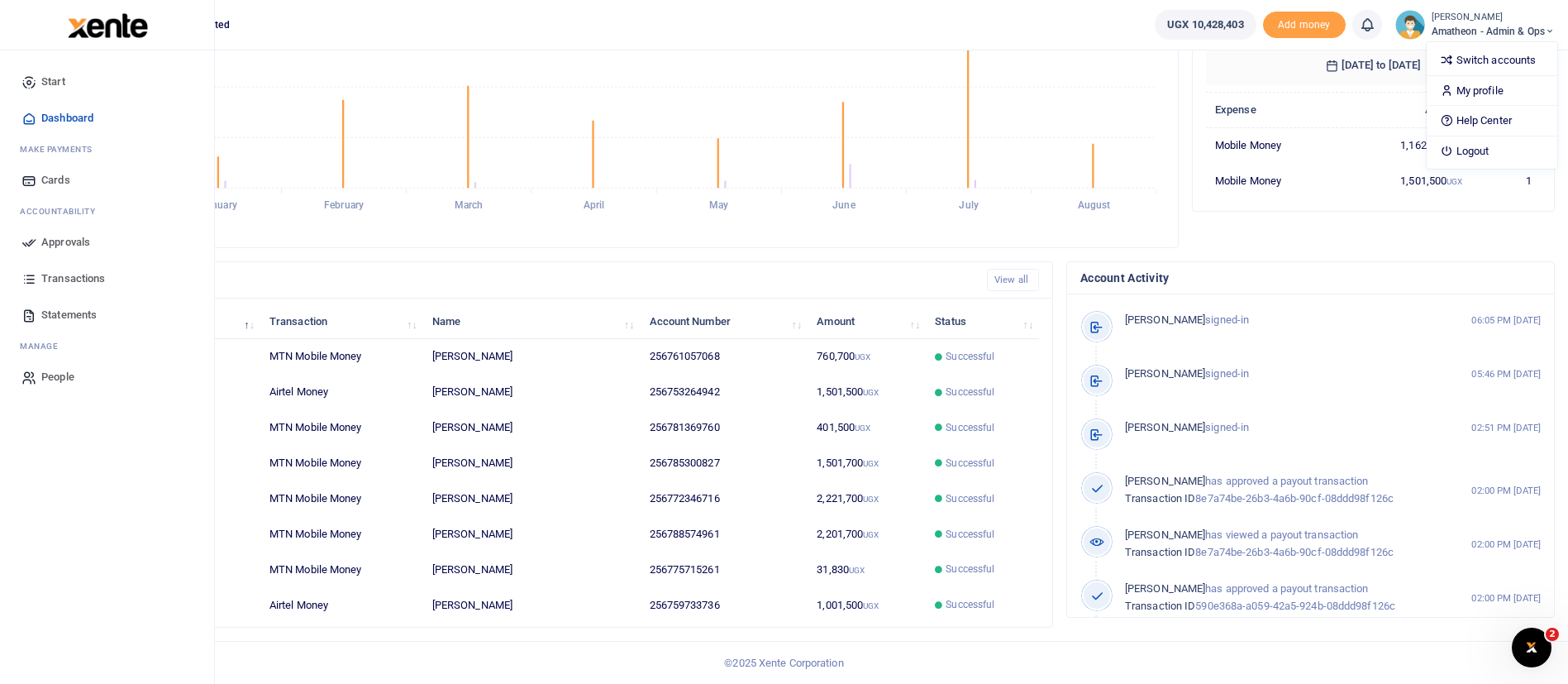
click at [115, 33] on img at bounding box center [108, 25] width 80 height 25
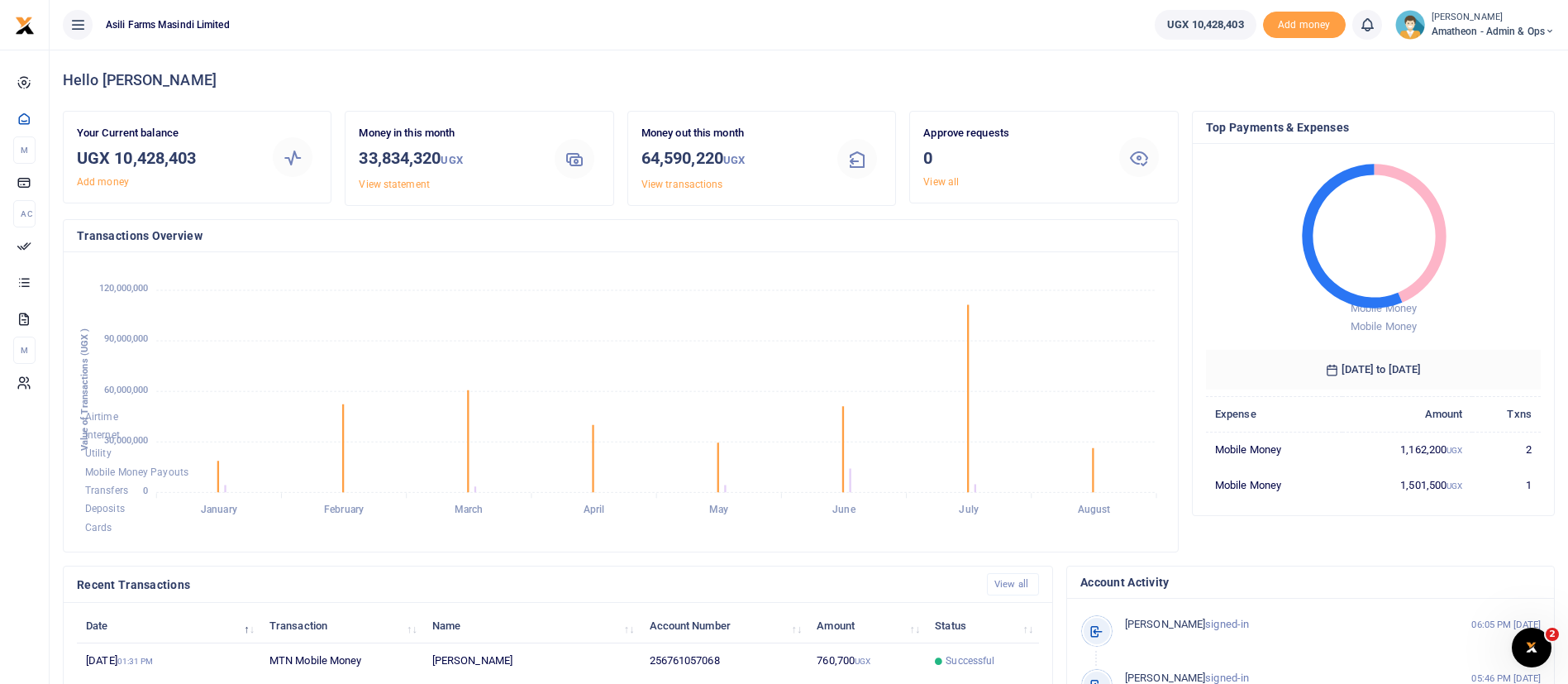
click at [1521, 31] on span "Amatheon - Admin & Ops" at bounding box center [1493, 31] width 123 height 15
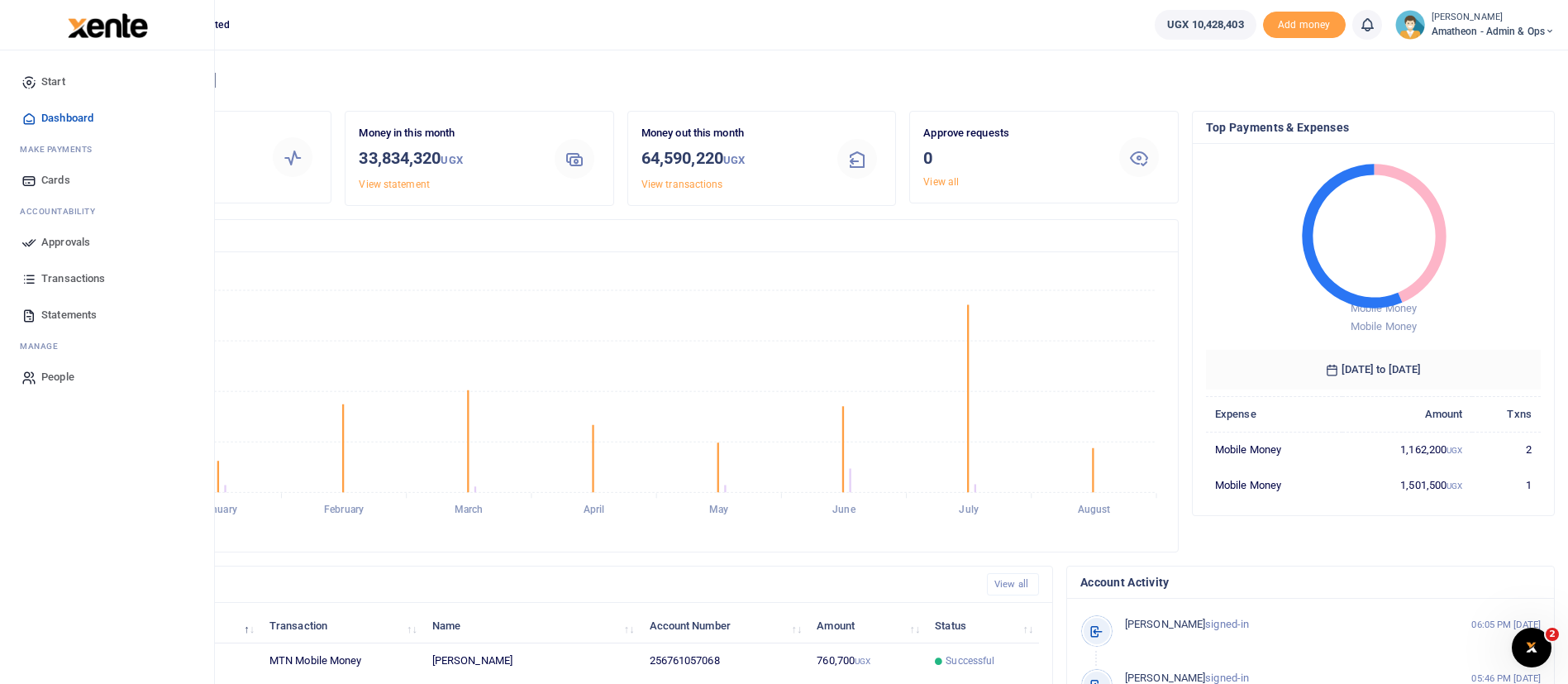
click at [83, 315] on span "Statements" at bounding box center [68, 315] width 56 height 16
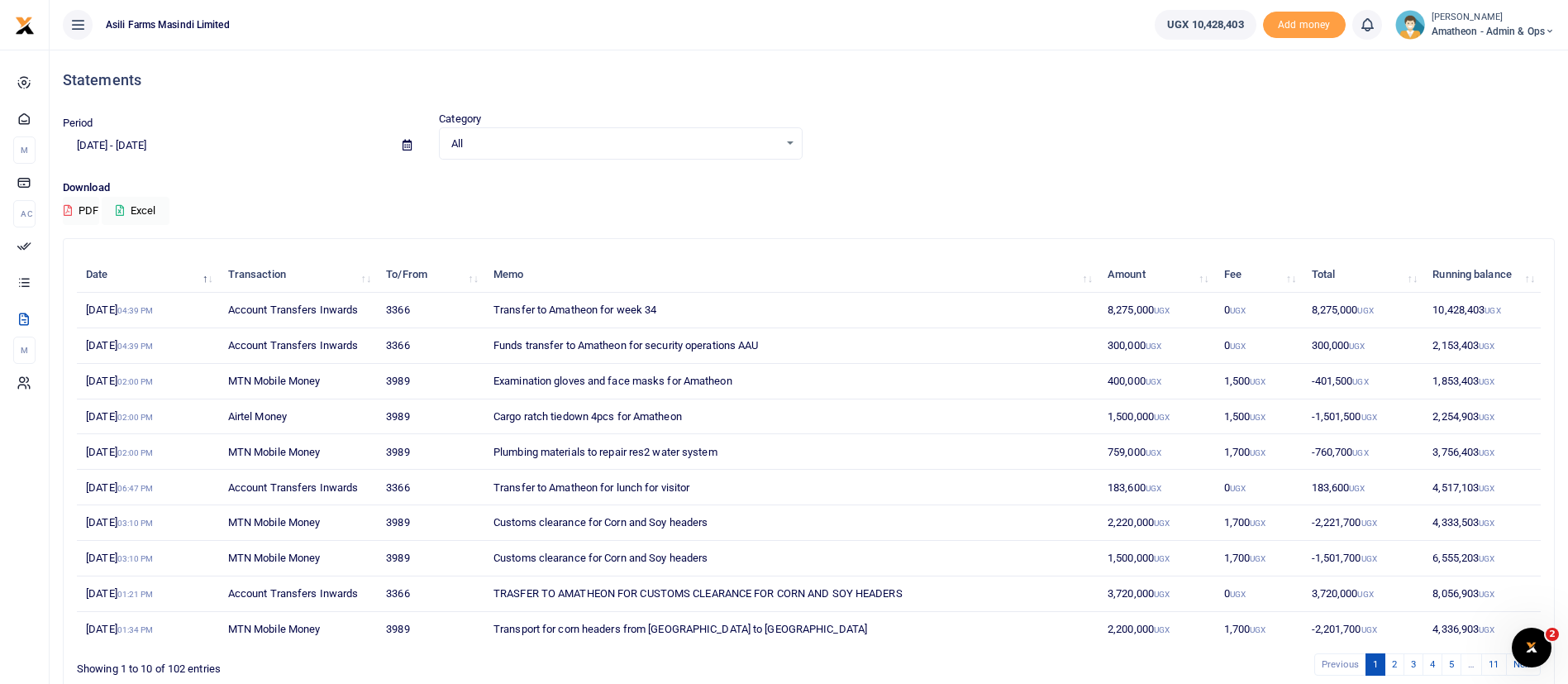
click at [1144, 345] on td "300,000 UGX" at bounding box center [1157, 345] width 117 height 36
click at [1483, 19] on small "[PERSON_NAME]" at bounding box center [1493, 17] width 123 height 14
click at [1472, 60] on link "Switch accounts" at bounding box center [1492, 59] width 131 height 23
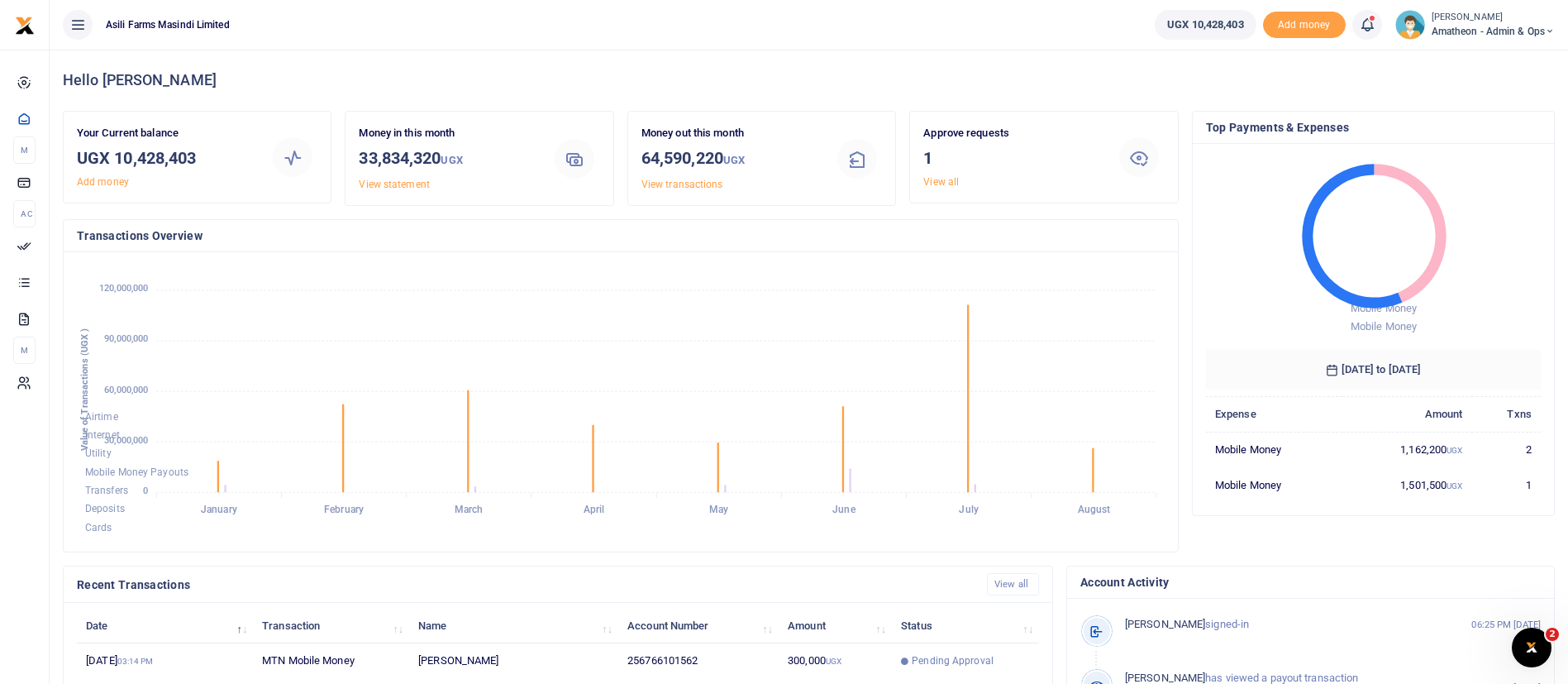
scroll to position [304, 0]
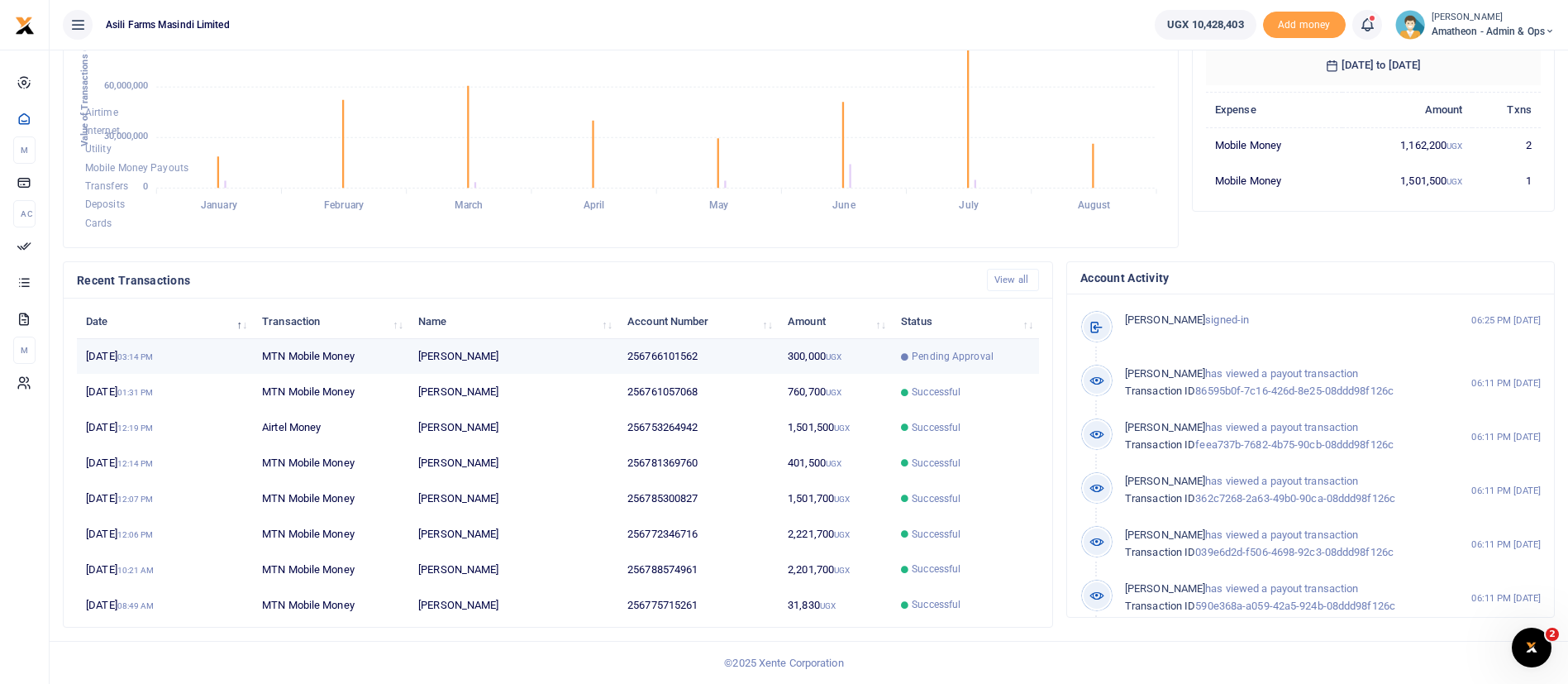
click at [612, 362] on td "Hassan Mukasa" at bounding box center [513, 356] width 209 height 36
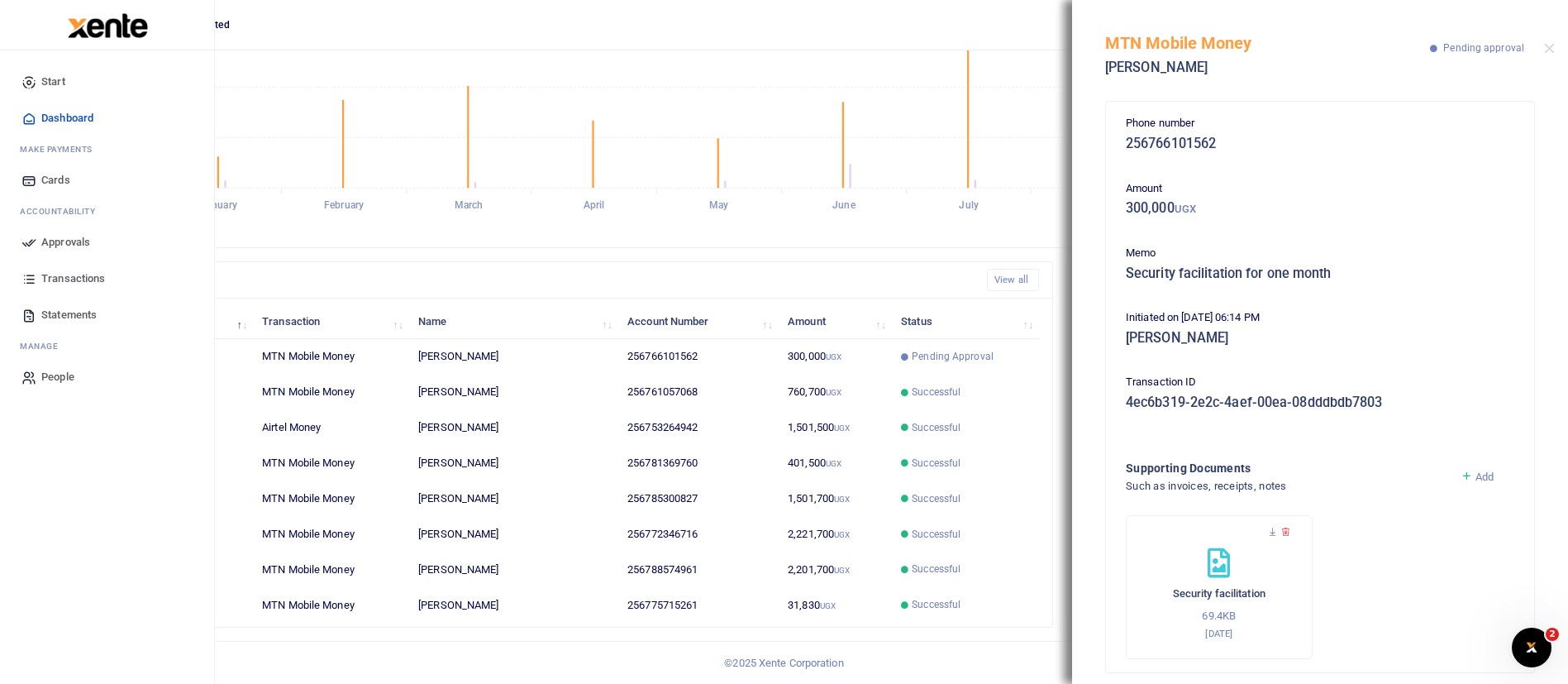
click at [87, 239] on span "Approvals" at bounding box center [65, 242] width 48 height 16
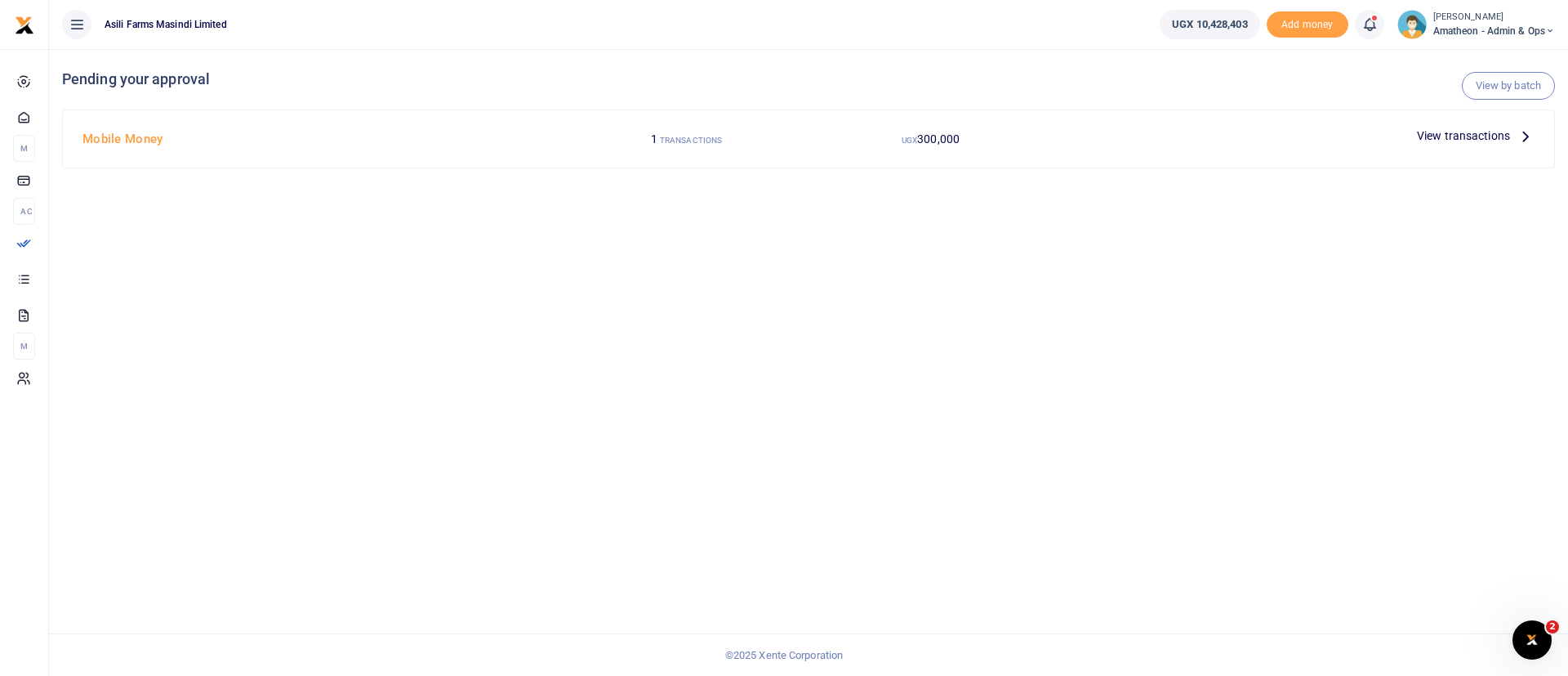
click at [1446, 134] on span "View transactions" at bounding box center [1463, 135] width 93 height 18
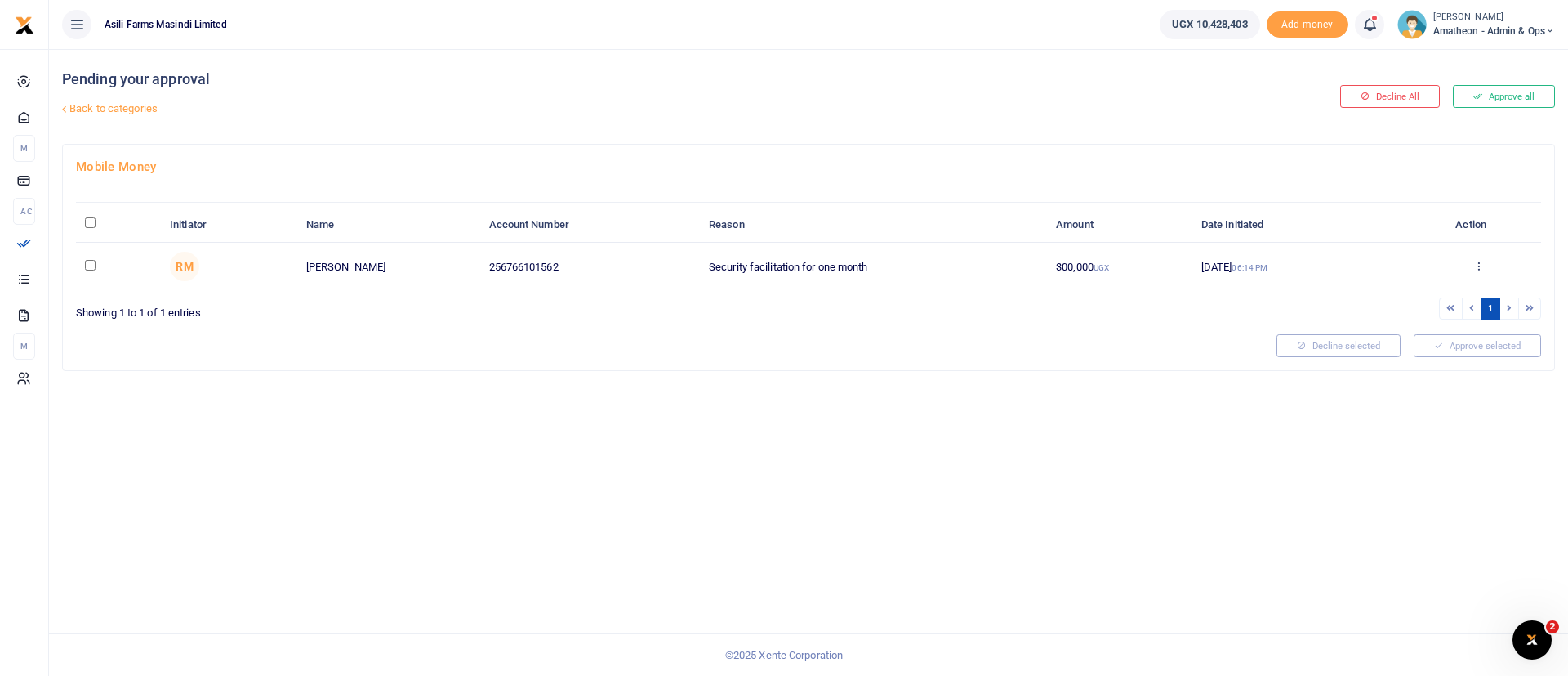
click at [97, 222] on div at bounding box center [784, 338] width 1568 height 676
click at [93, 226] on input "\a \a : activate to sort column descending" at bounding box center [90, 223] width 11 height 11
checkbox input "true"
click at [1531, 342] on button "Approve selected (1)" at bounding box center [1471, 345] width 139 height 23
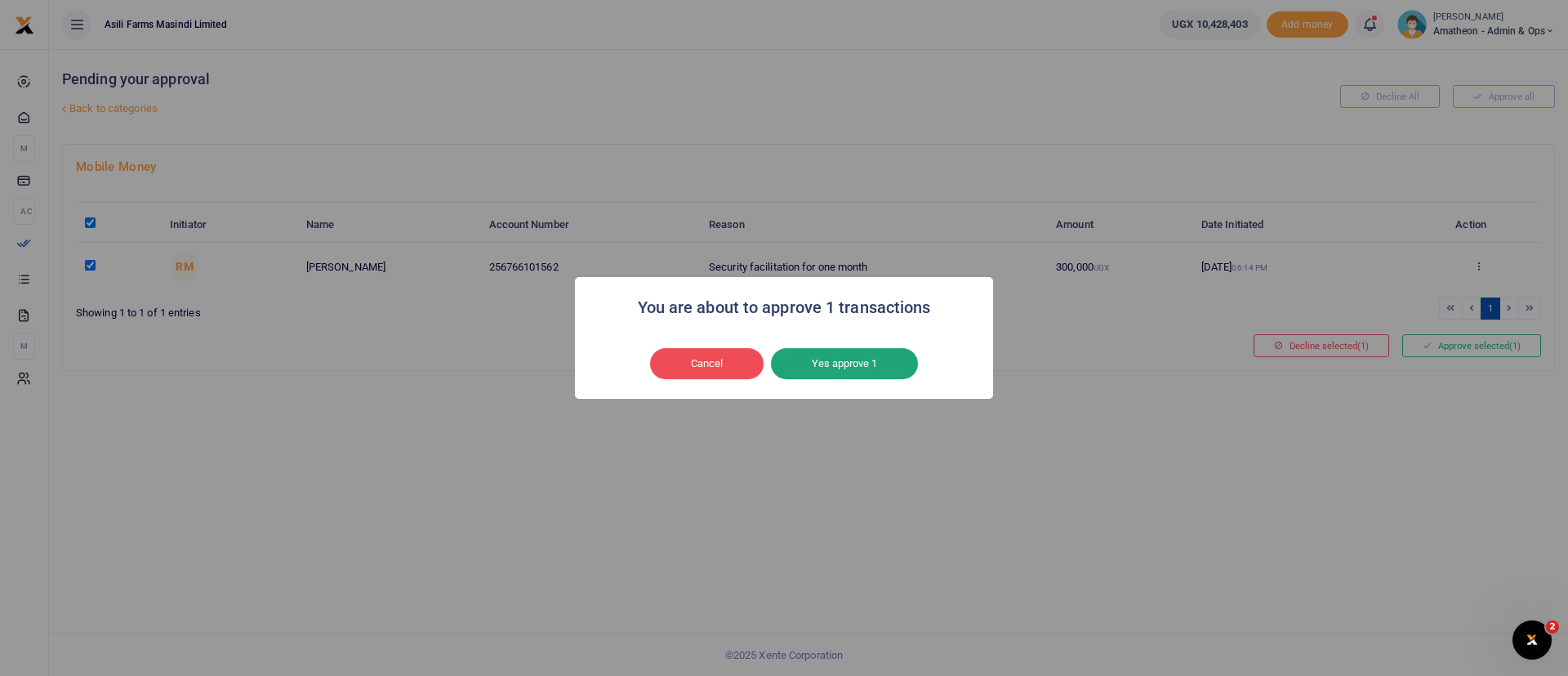
click at [886, 361] on button "Yes approve 1" at bounding box center [844, 364] width 147 height 31
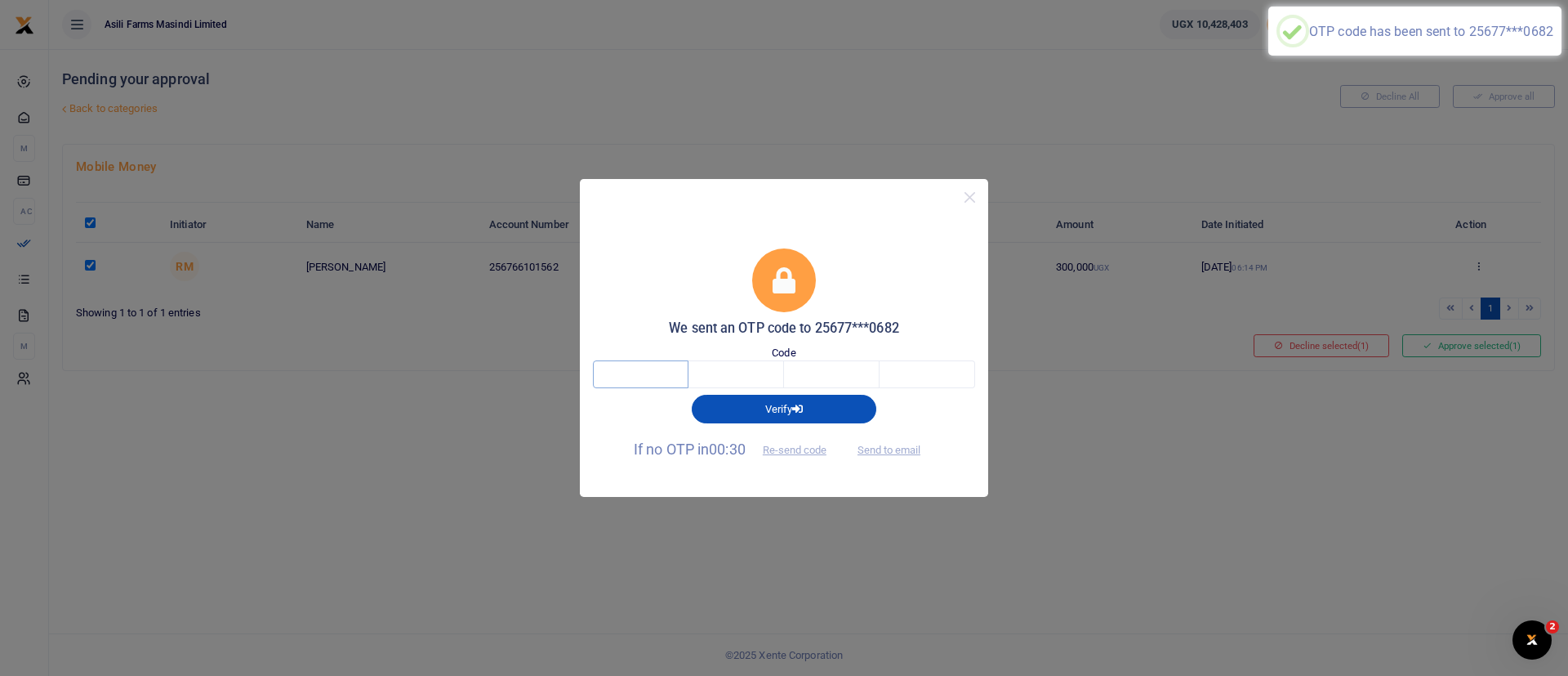
click at [647, 366] on input "text" at bounding box center [641, 374] width 96 height 28
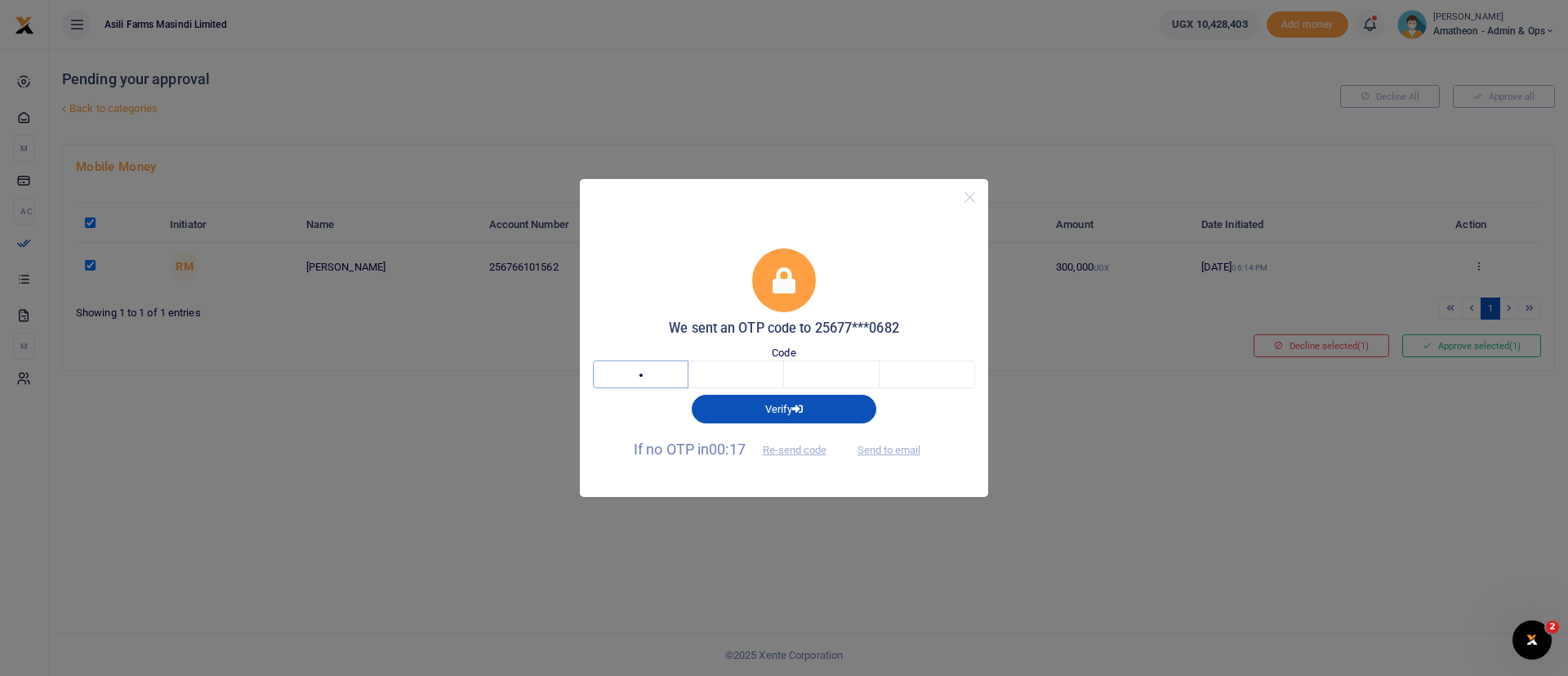
type input "2"
type input "5"
type input "0"
type input "9"
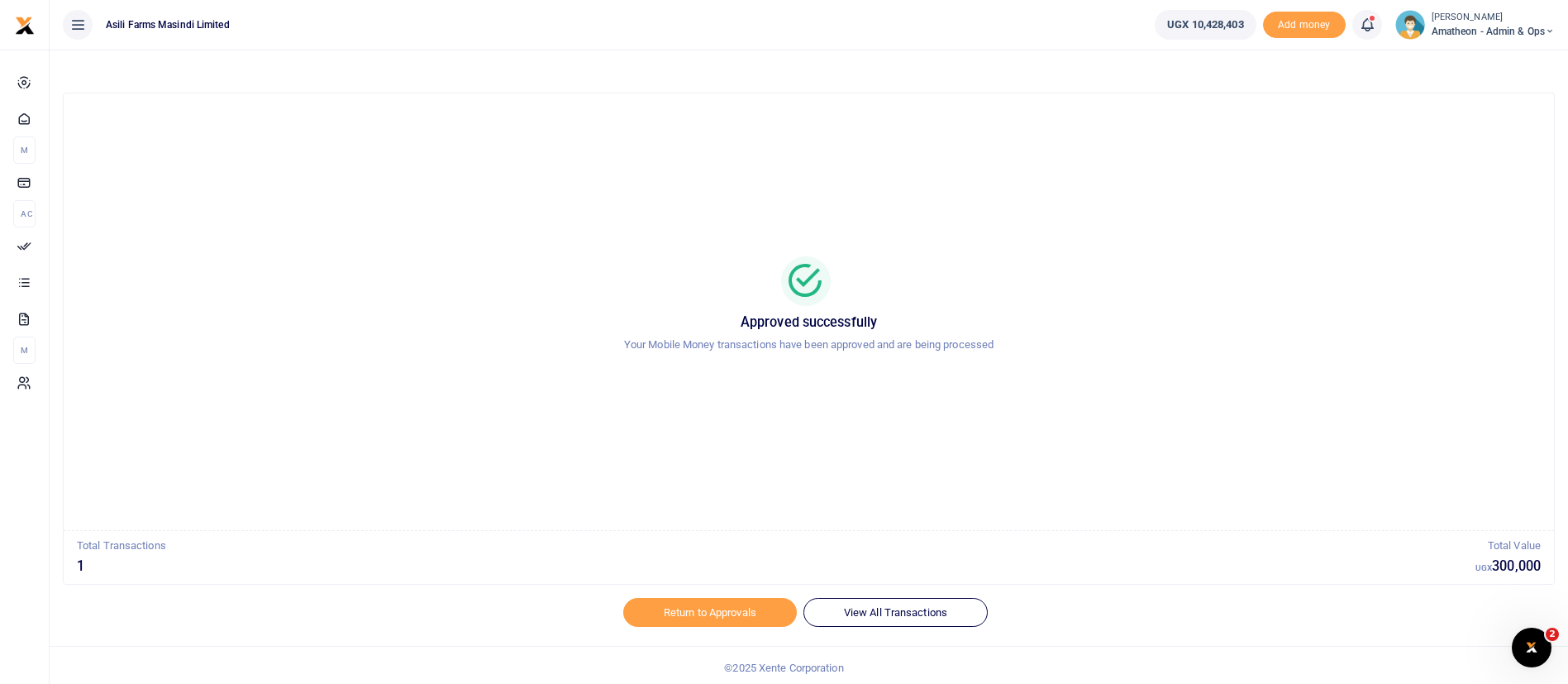
click at [1500, 30] on span "Amatheon - Admin & Ops" at bounding box center [1493, 31] width 123 height 15
click at [1511, 59] on link "Switch accounts" at bounding box center [1492, 59] width 131 height 23
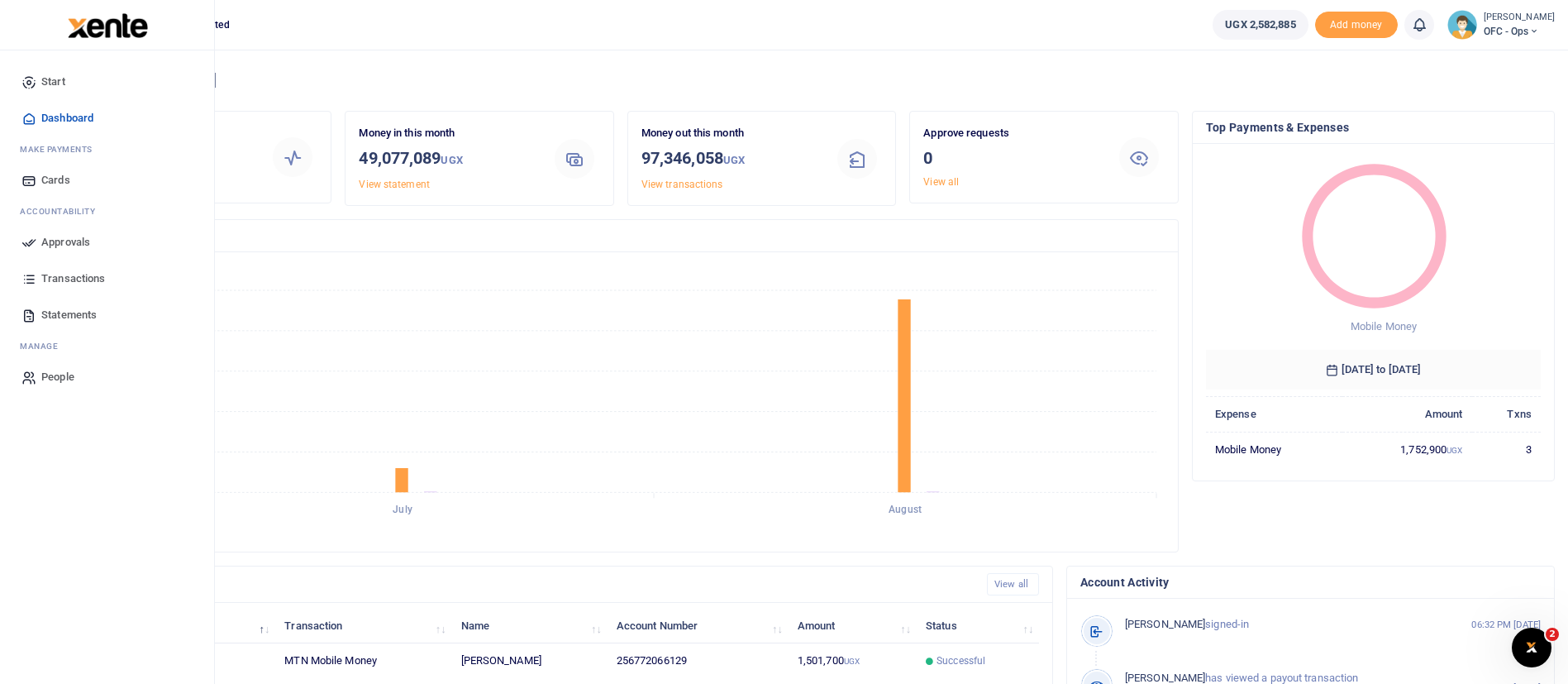
click at [97, 32] on img at bounding box center [108, 25] width 80 height 25
